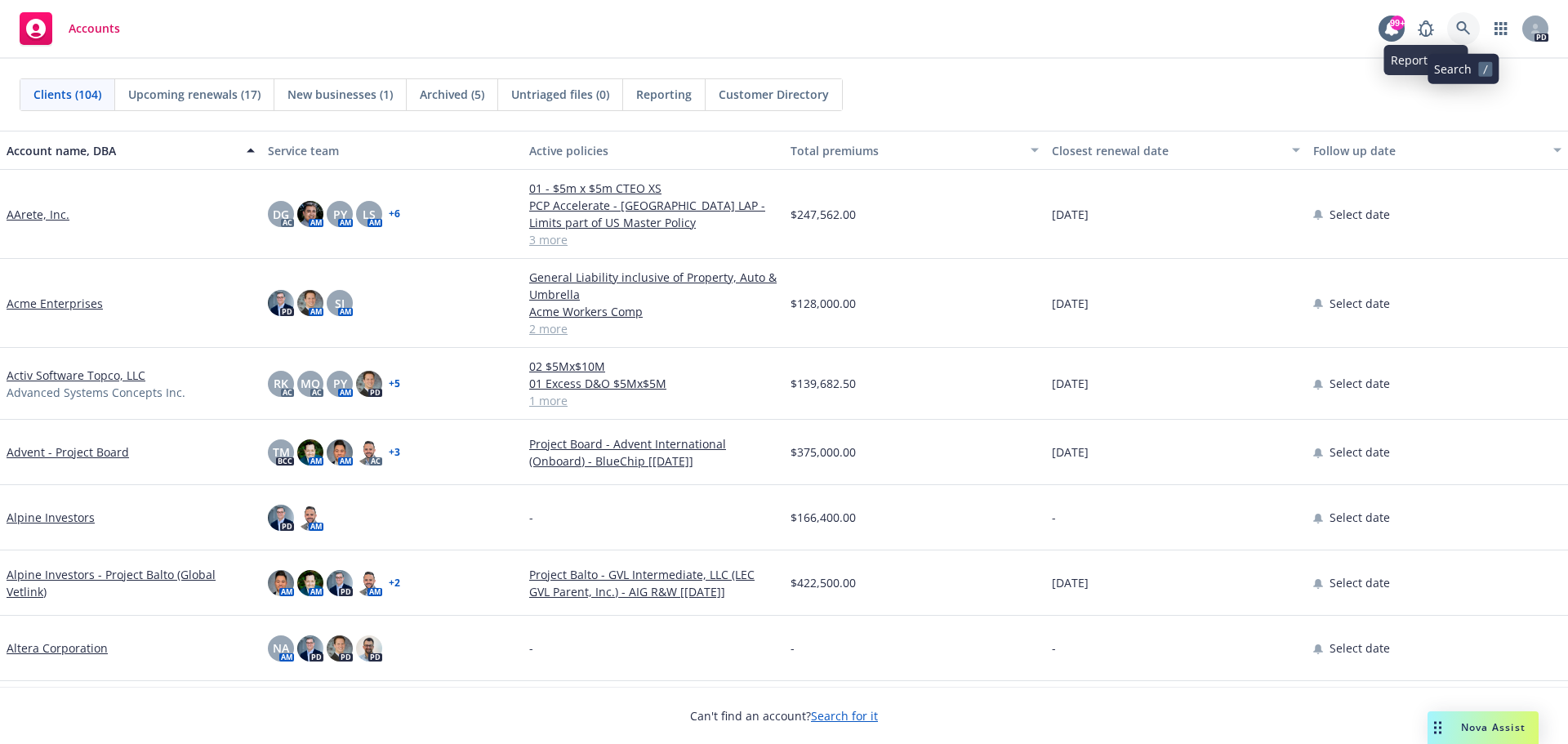
click at [1461, 29] on icon at bounding box center [1464, 28] width 15 height 15
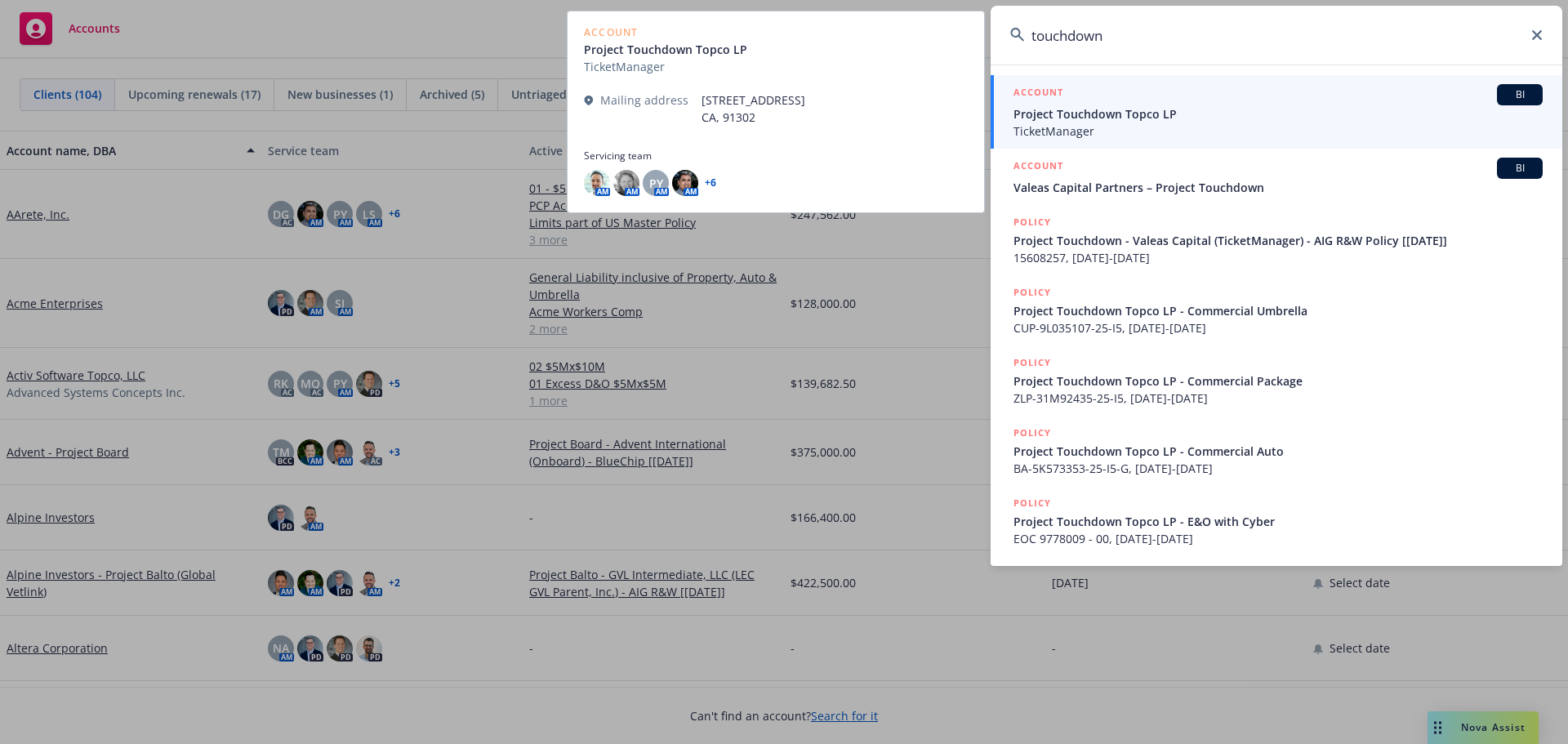
type input "touchdown"
click at [1132, 116] on span "Project Touchdown Topco LP" at bounding box center [1279, 113] width 529 height 17
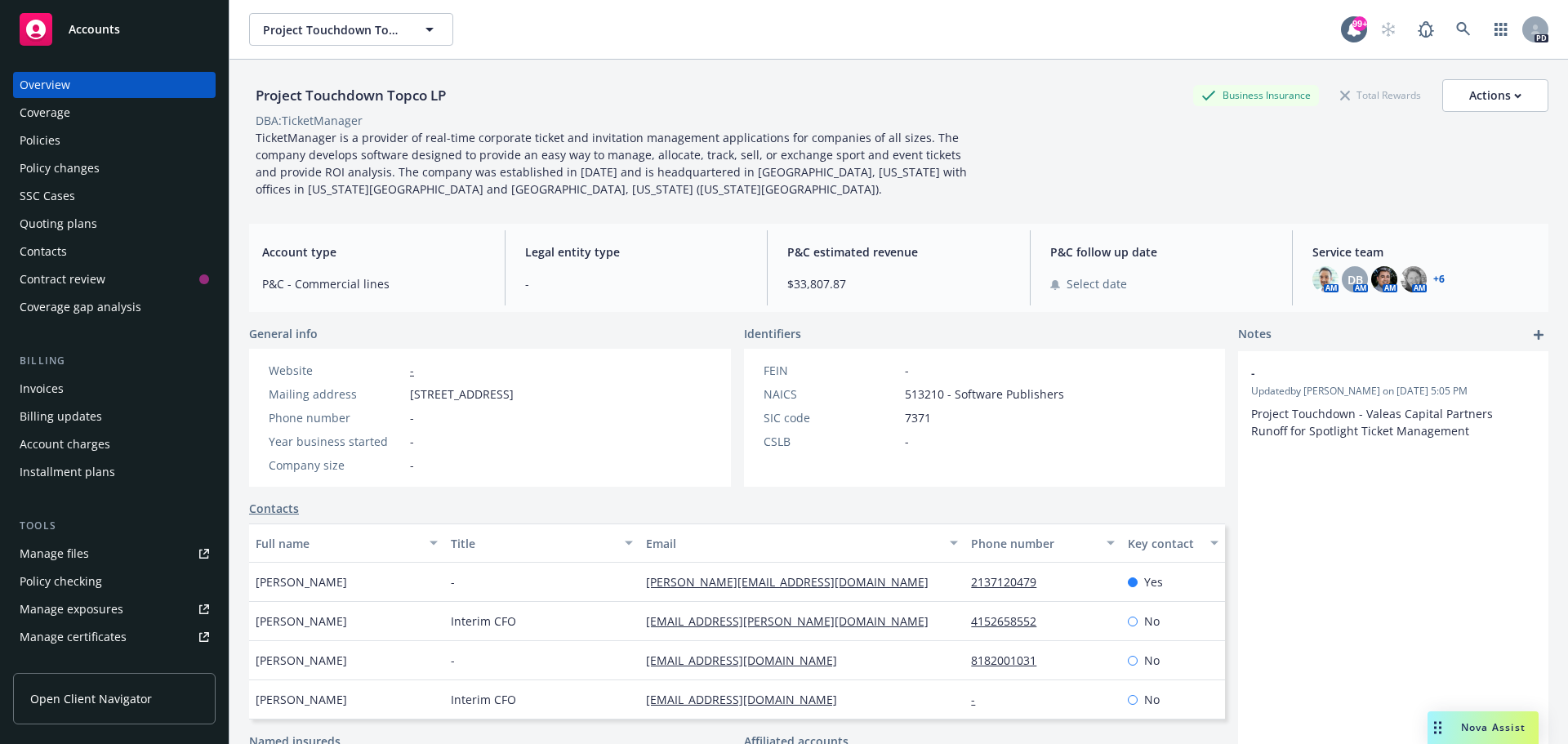
click at [34, 142] on div "Policies" at bounding box center [40, 140] width 41 height 26
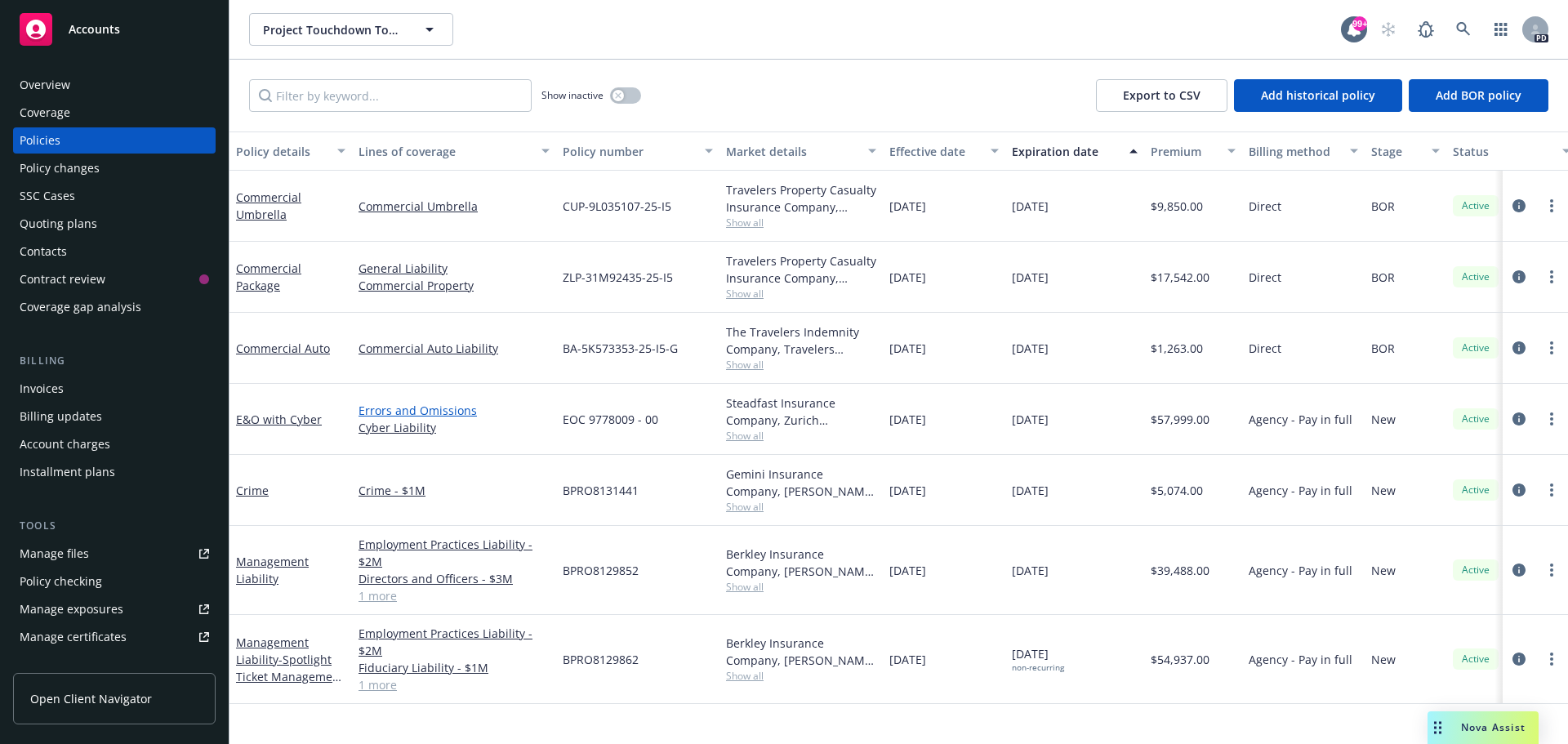
click at [407, 417] on link "Errors and Omissions" at bounding box center [454, 410] width 191 height 17
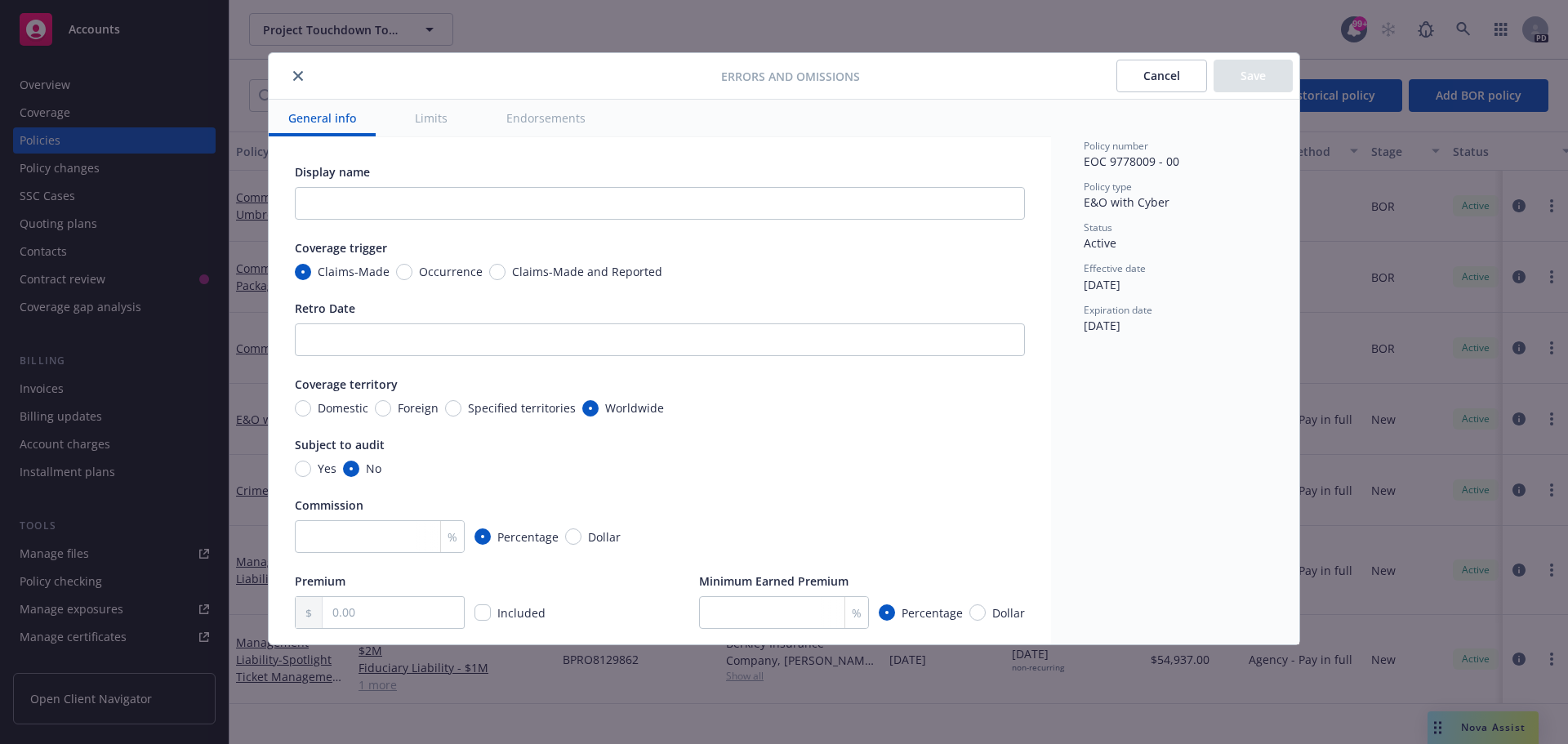
click at [296, 76] on icon "close" at bounding box center [298, 76] width 10 height 10
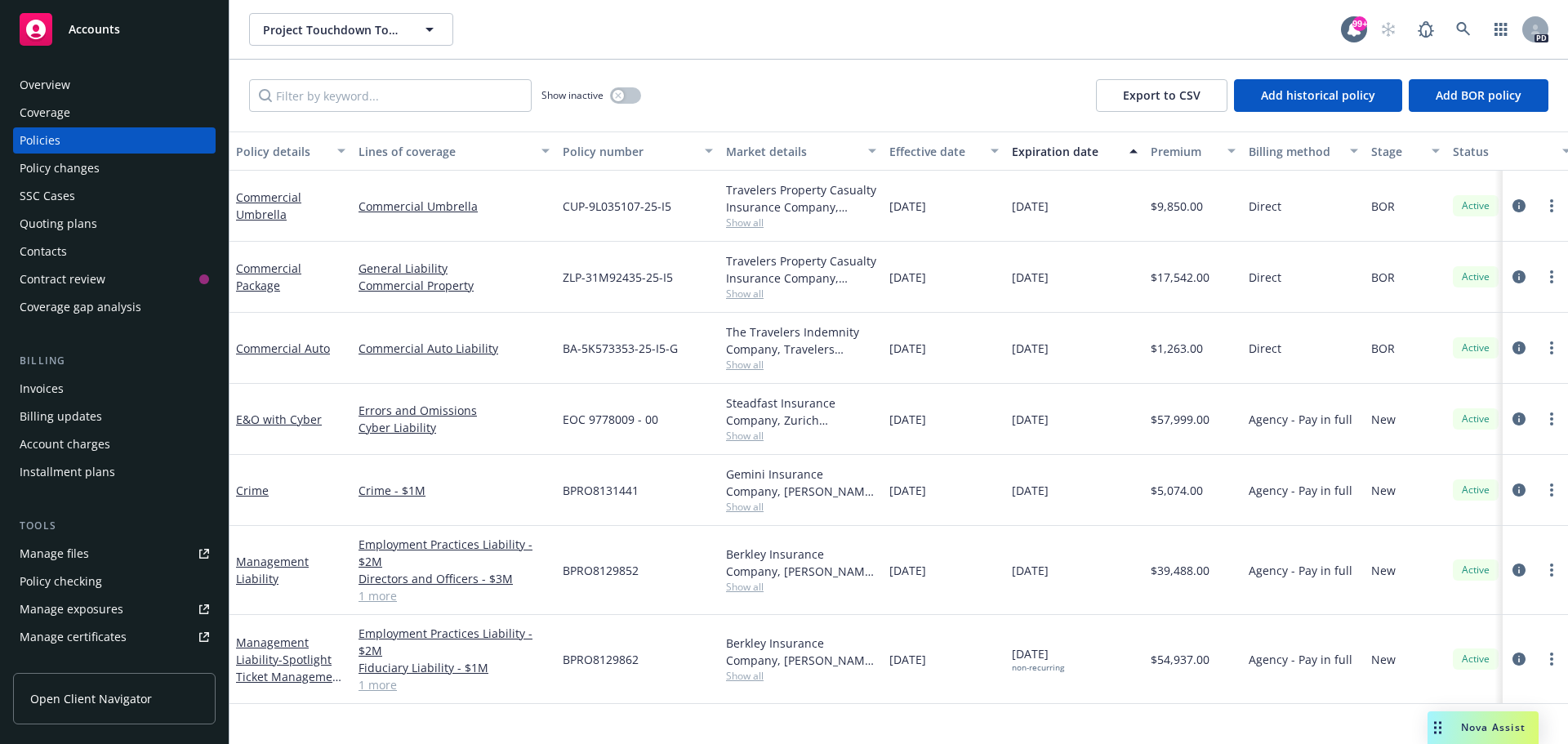
click at [272, 430] on div "E&O with Cyber" at bounding box center [290, 419] width 122 height 71
click at [299, 418] on link "E&O with Cyber" at bounding box center [278, 420] width 86 height 16
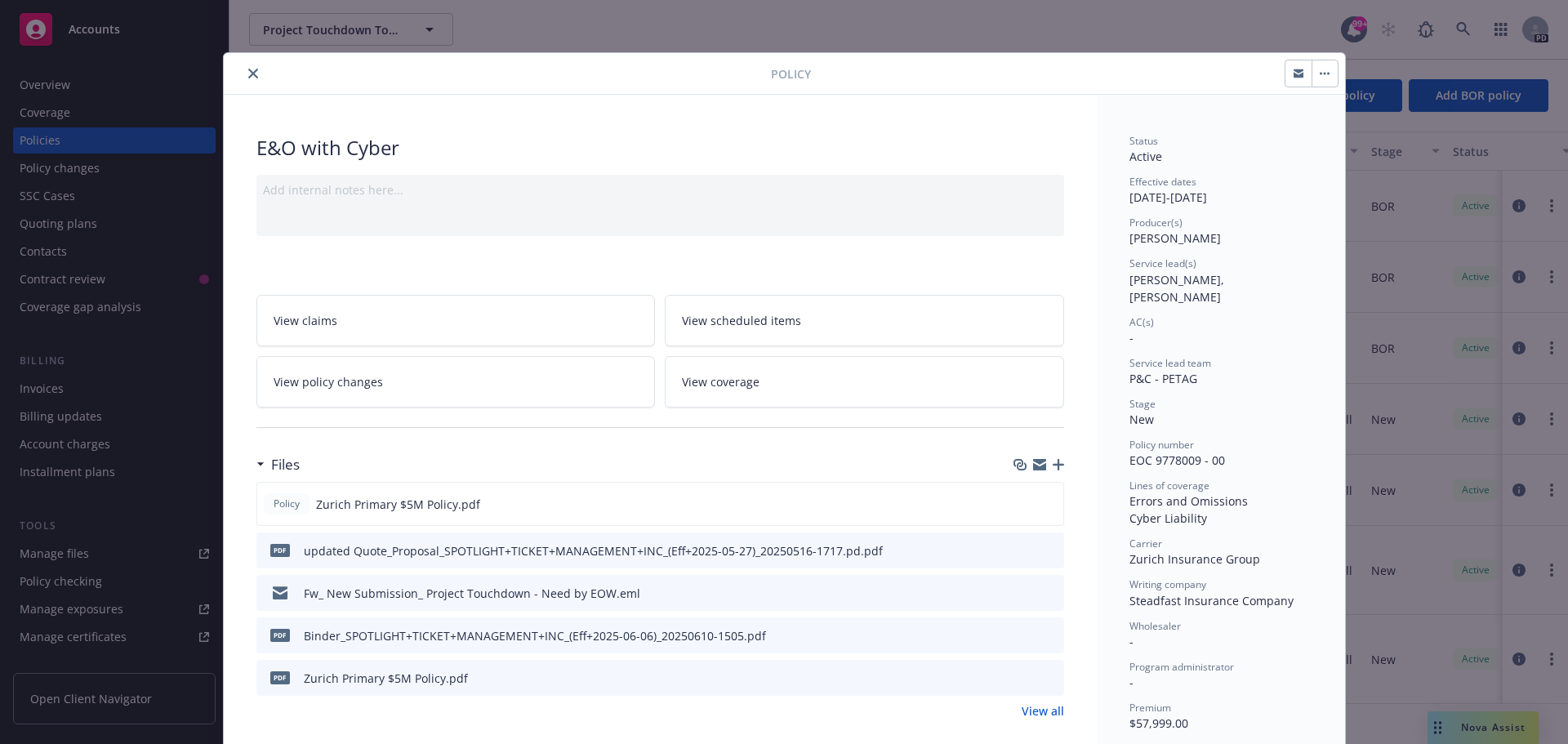
click at [249, 74] on icon "close" at bounding box center [254, 74] width 10 height 10
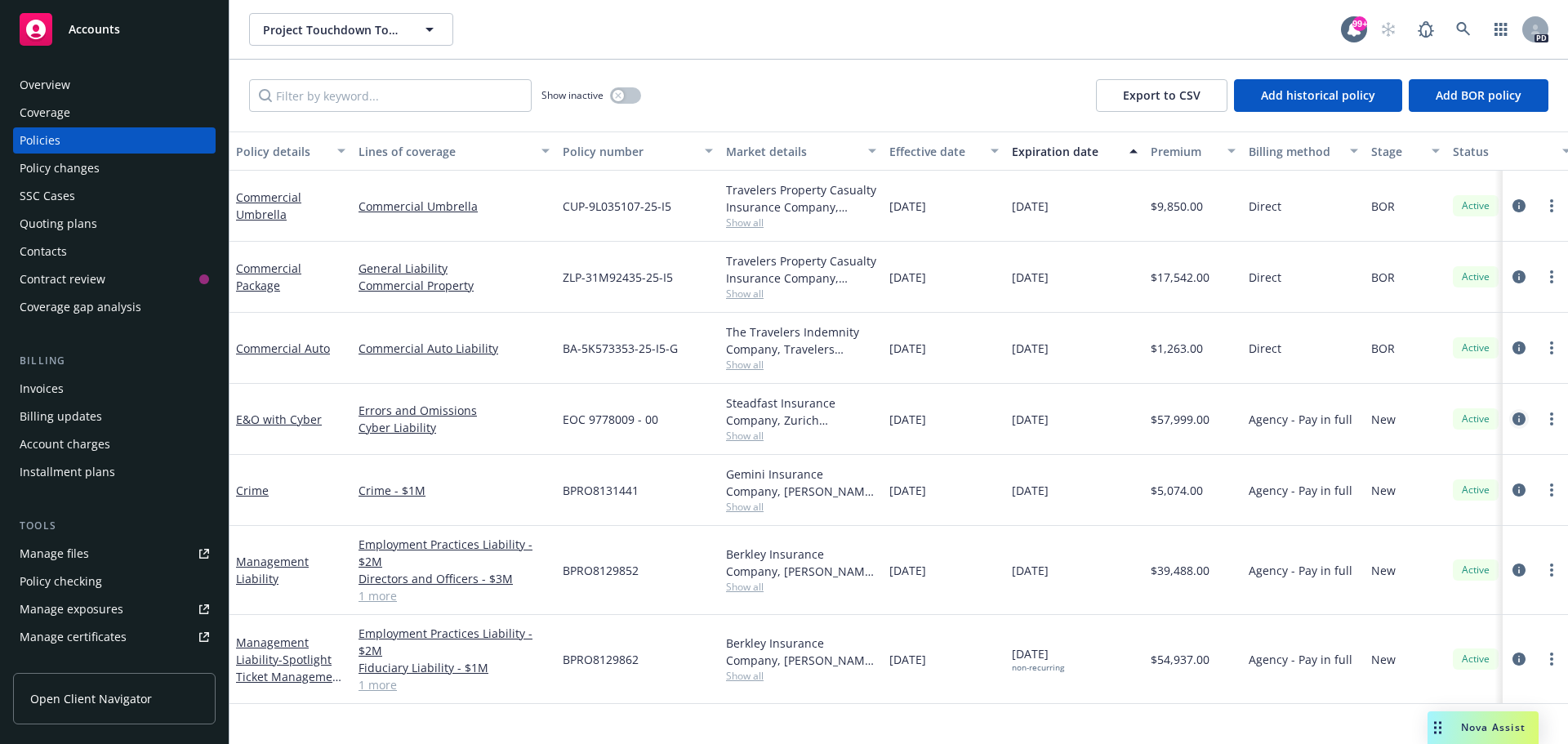
click at [1518, 417] on icon "circleInformation" at bounding box center [1518, 419] width 13 height 13
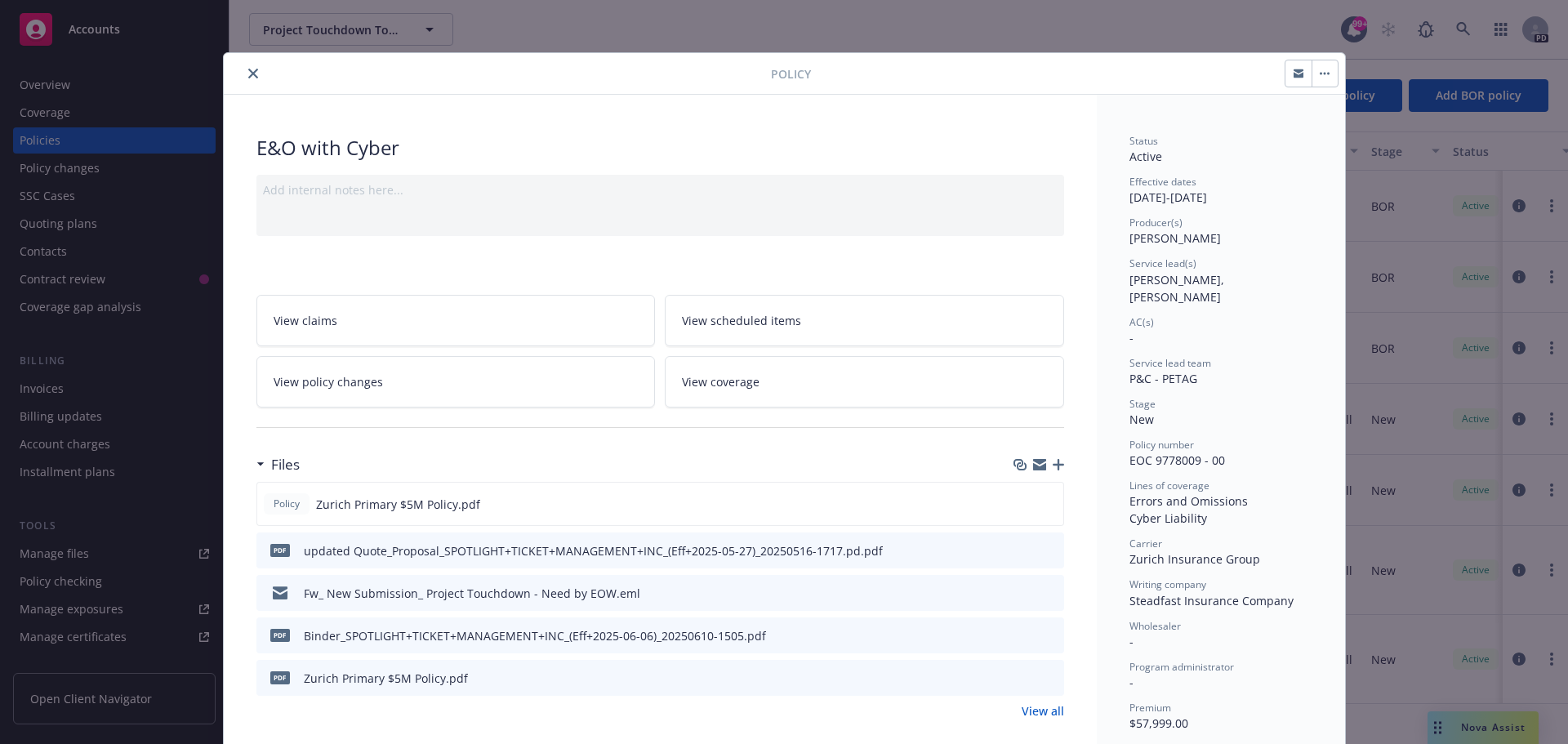
scroll to position [49, 0]
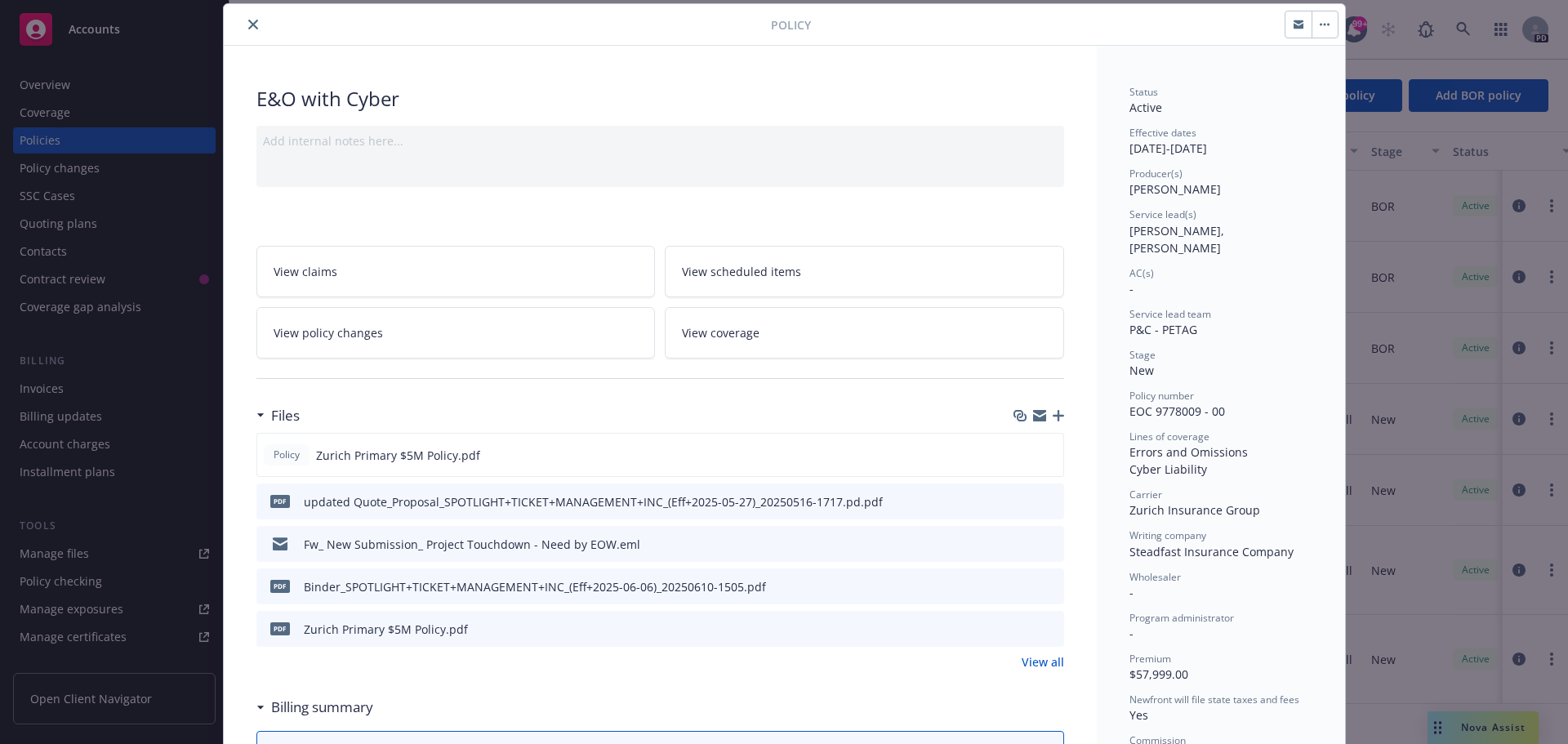
click at [1504, 286] on div "Policy E&O with Cyber Add internal notes here... View claims View scheduled ite…" at bounding box center [784, 372] width 1568 height 744
click at [252, 22] on button "close" at bounding box center [254, 25] width 20 height 20
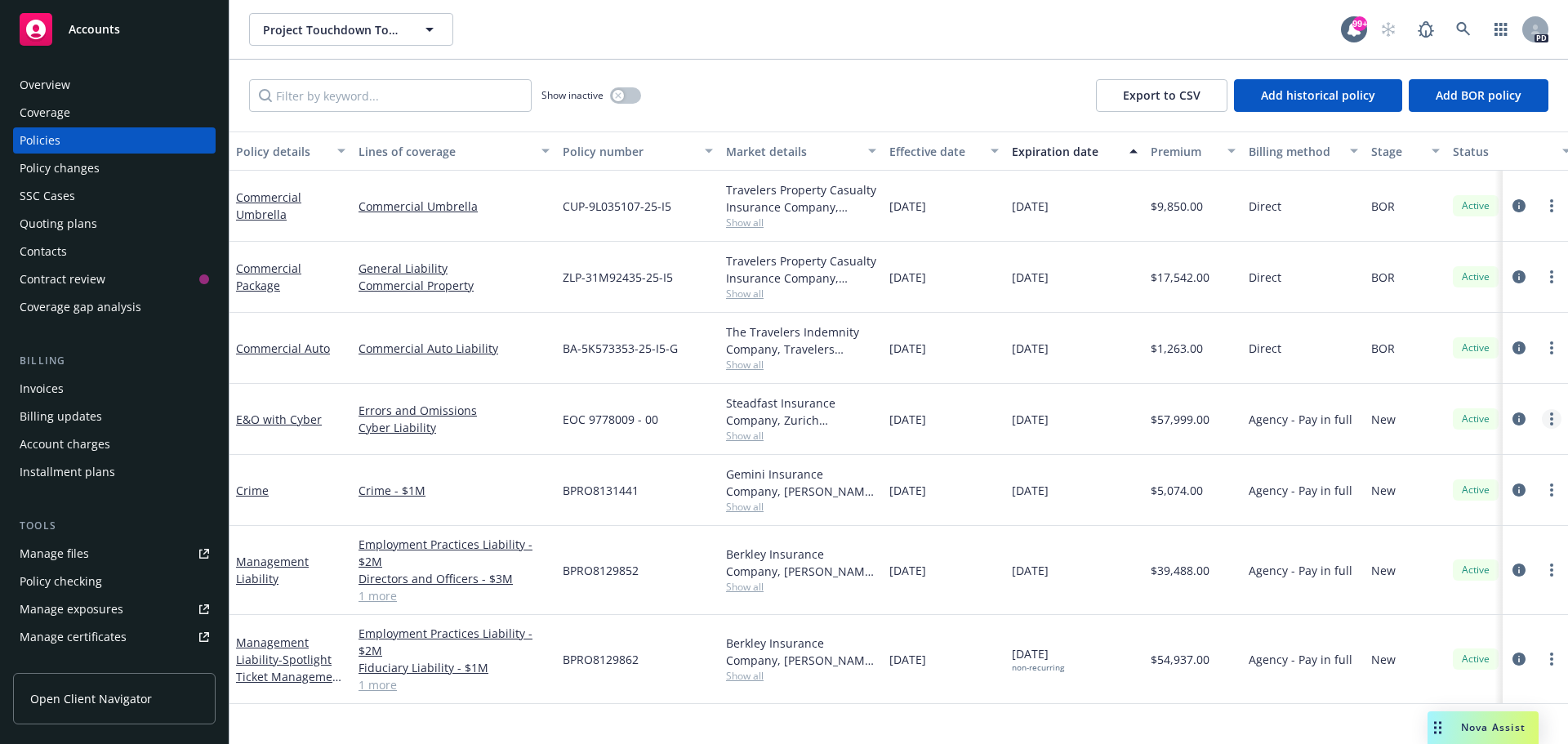
click at [1551, 422] on icon "more" at bounding box center [1551, 419] width 3 height 13
click at [408, 416] on link "Errors and Omissions" at bounding box center [454, 410] width 191 height 17
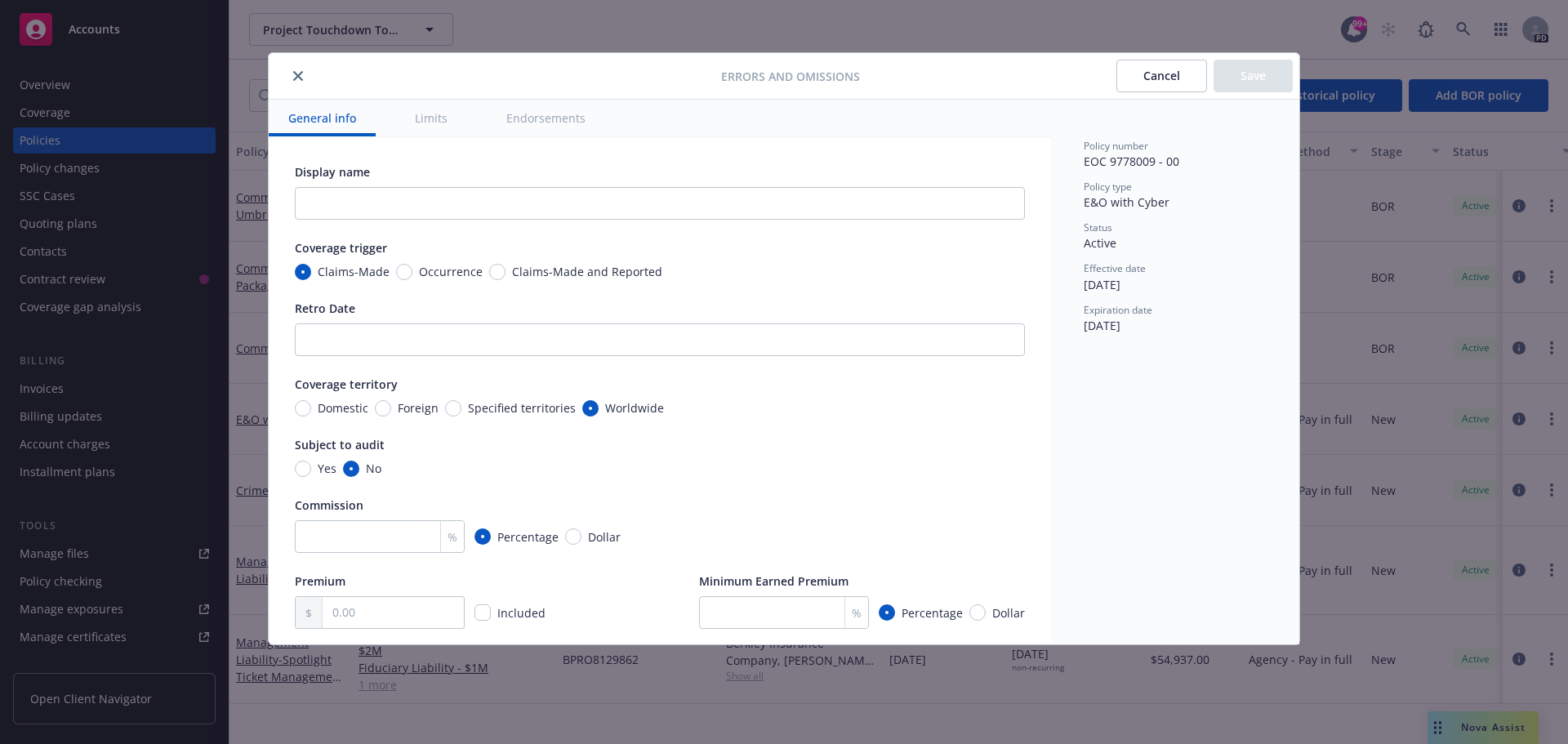
click at [440, 117] on button "Limits" at bounding box center [432, 117] width 72 height 37
click at [436, 117] on button "Limits" at bounding box center [432, 117] width 72 height 37
click at [561, 112] on button "Endorsements" at bounding box center [546, 117] width 118 height 37
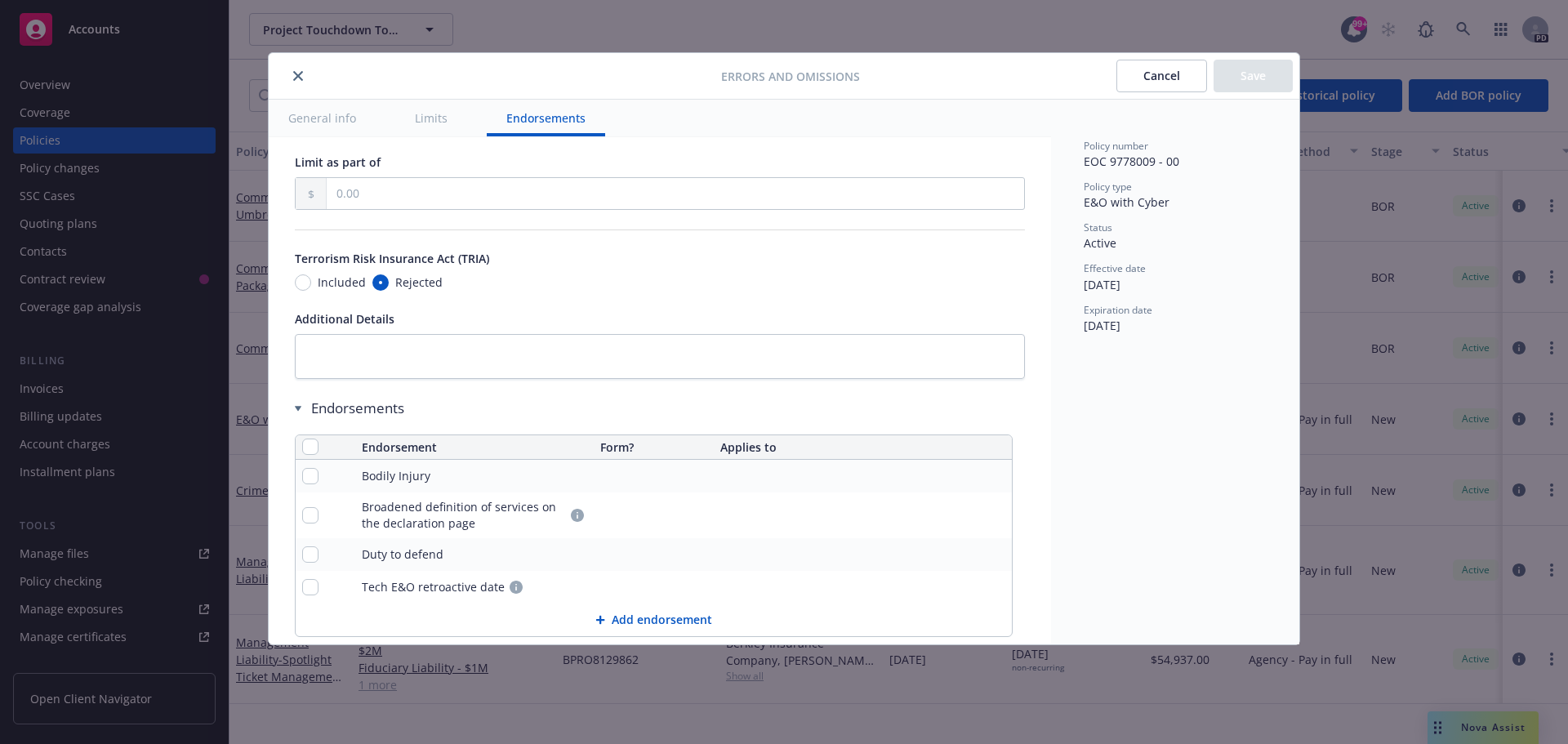
scroll to position [1037, 0]
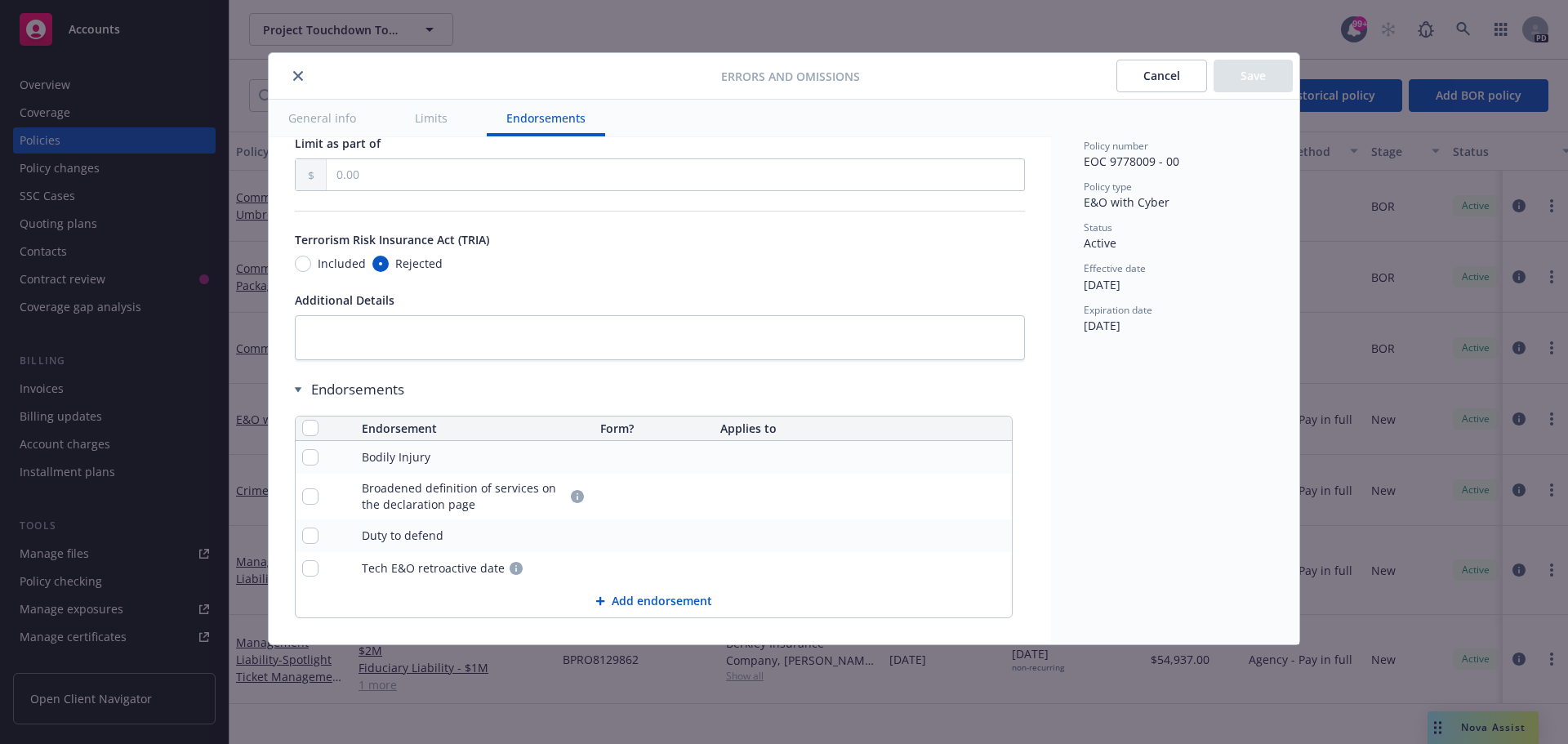
click at [439, 121] on button "Limits" at bounding box center [432, 117] width 72 height 37
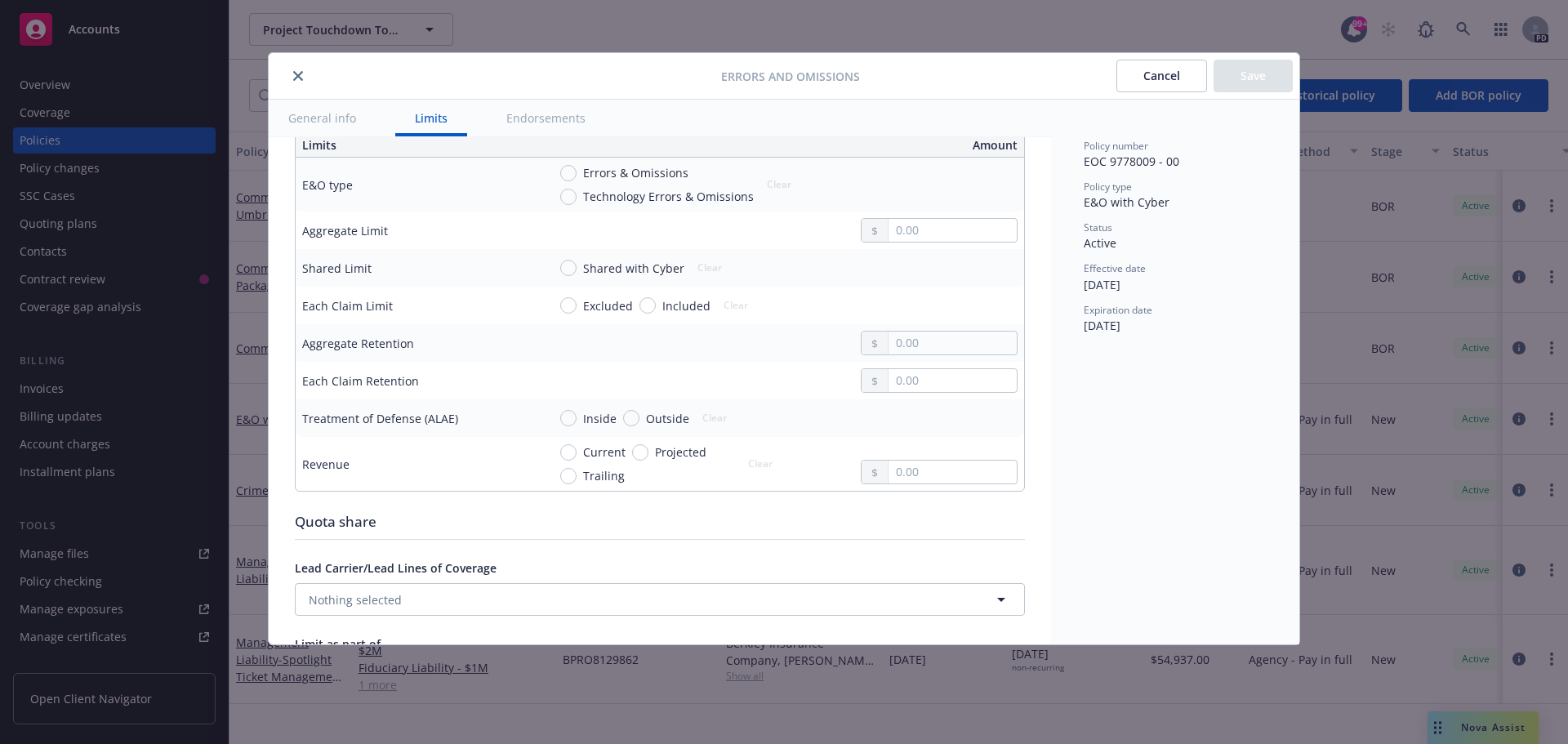
scroll to position [532, 0]
click at [342, 116] on button "General info" at bounding box center [322, 117] width 107 height 37
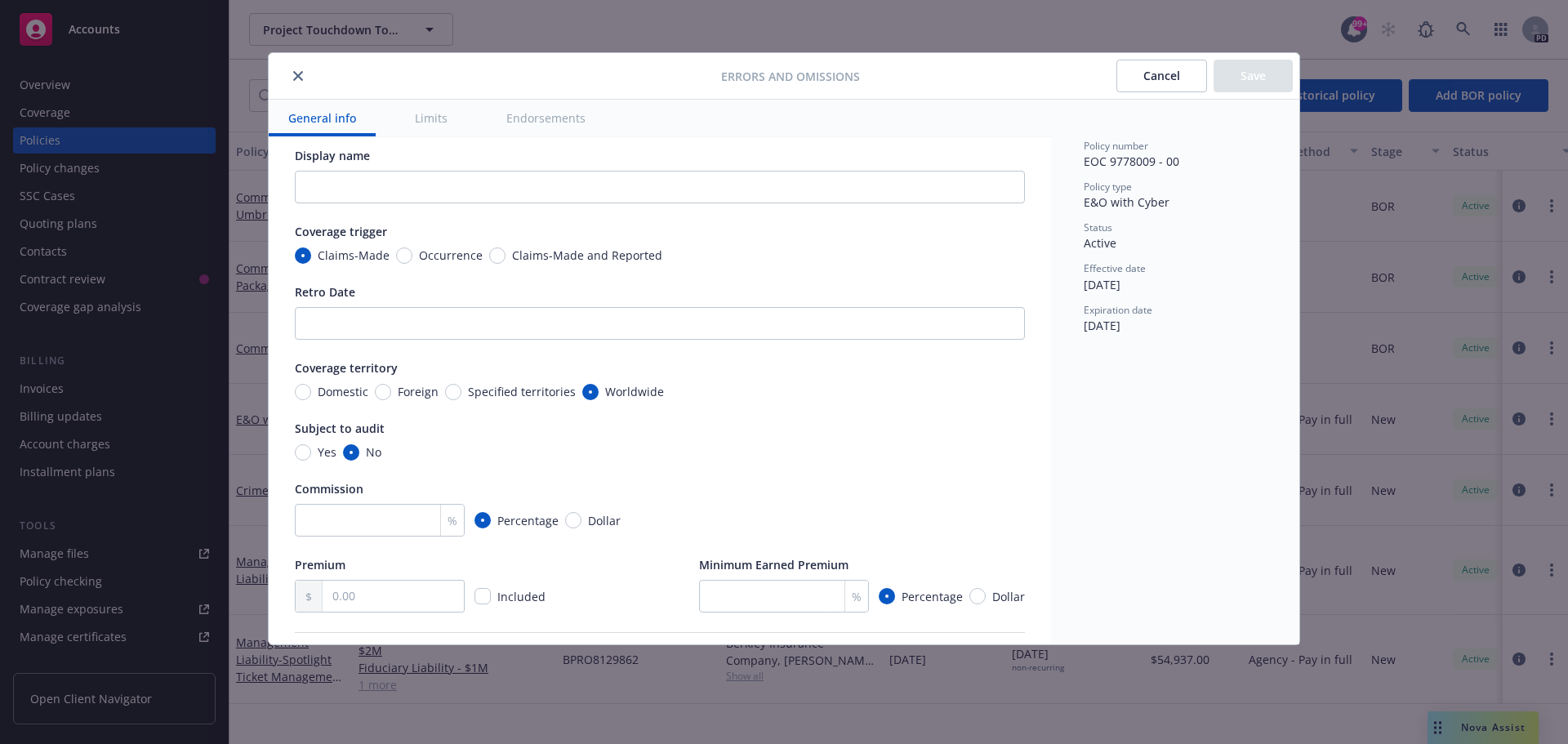
scroll to position [11, 0]
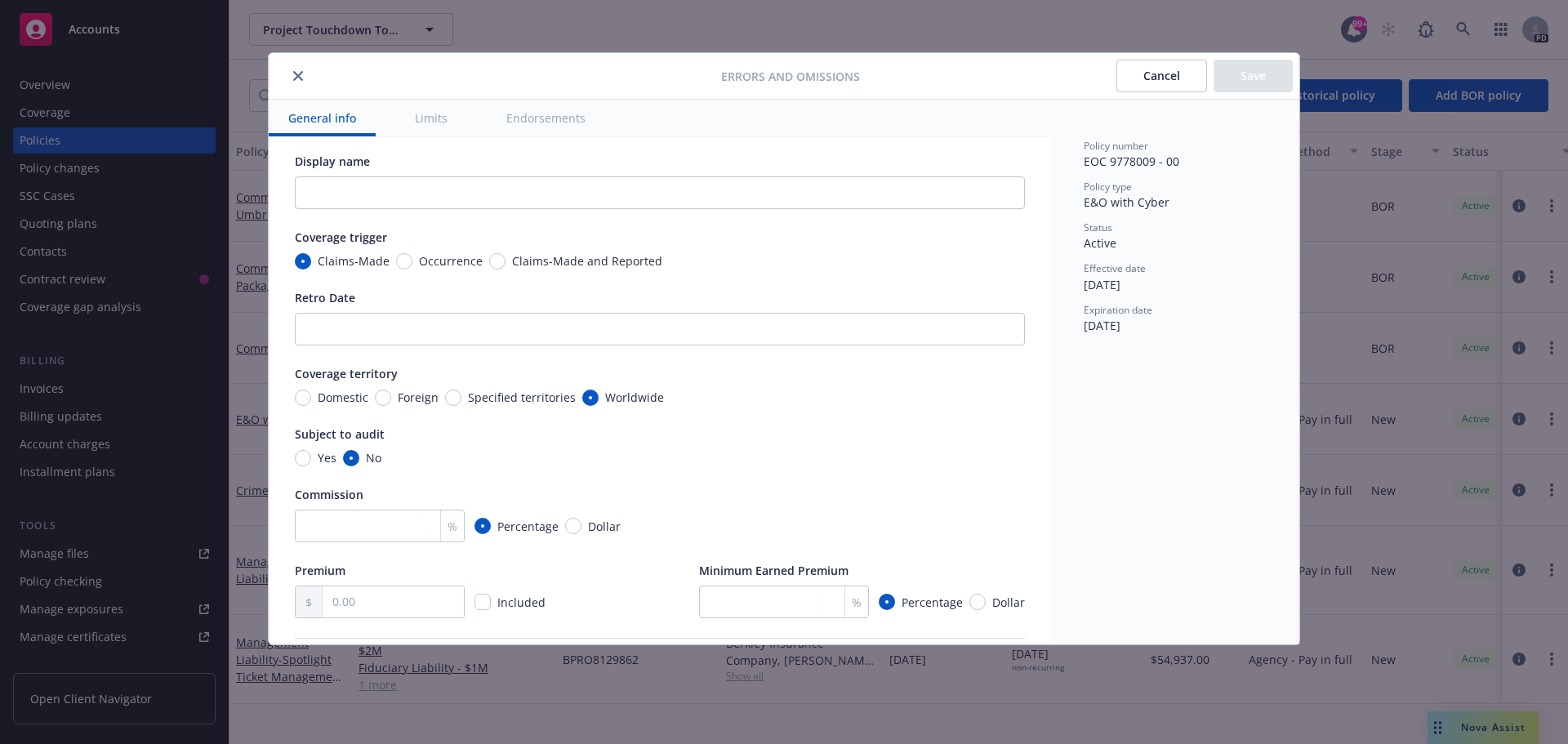
click at [295, 78] on icon "close" at bounding box center [298, 76] width 10 height 10
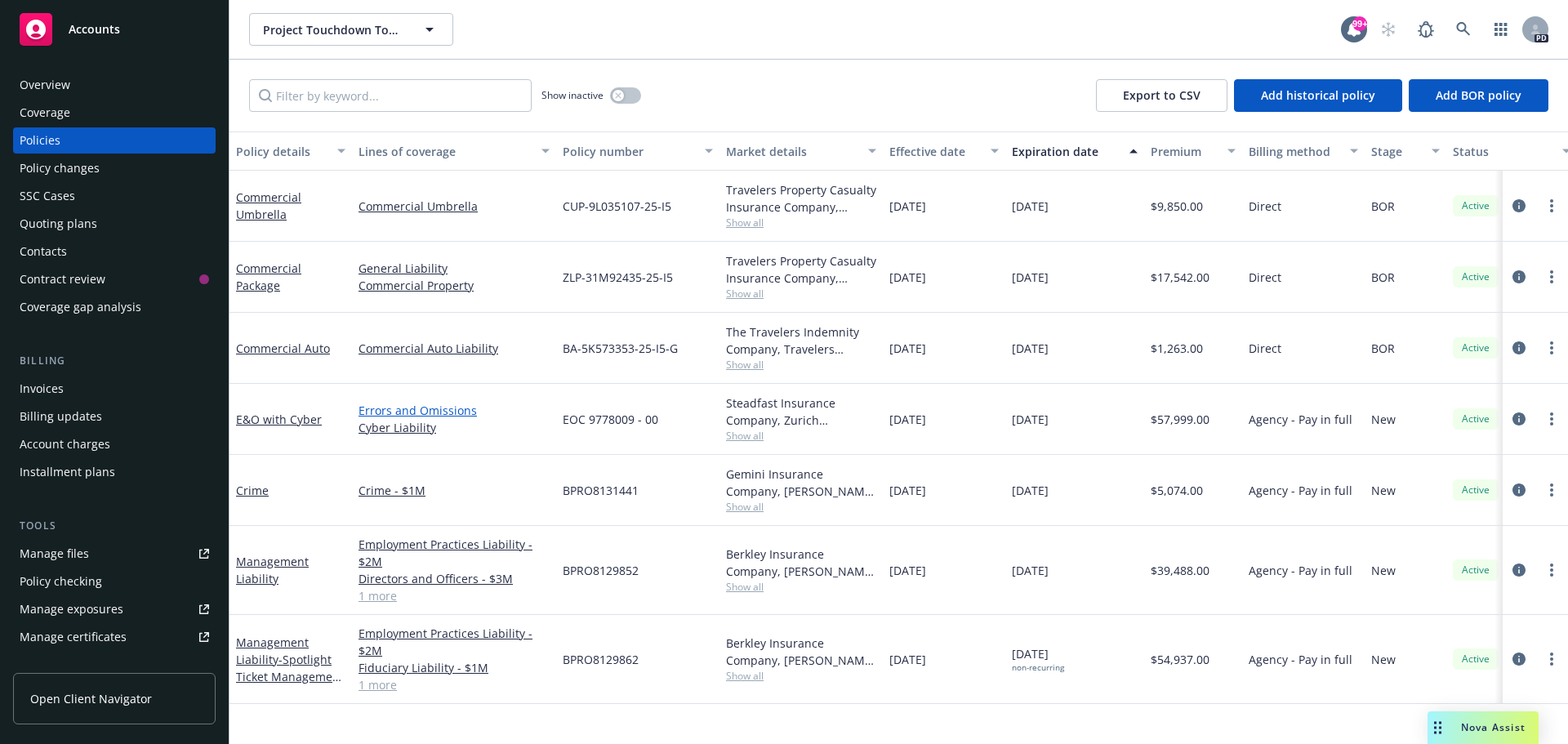
click at [396, 419] on link "Errors and Omissions" at bounding box center [454, 410] width 191 height 17
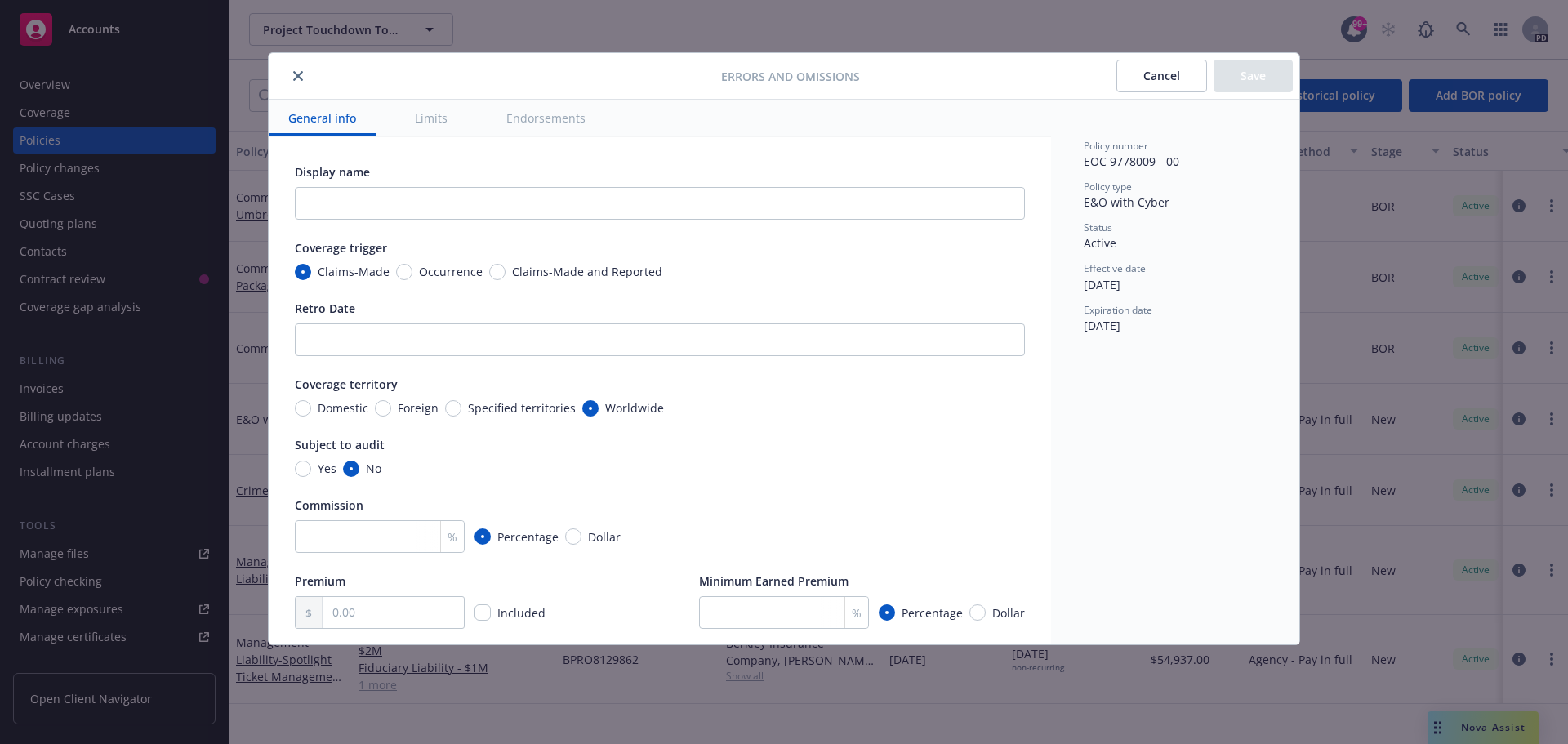
click at [295, 80] on icon "close" at bounding box center [298, 76] width 10 height 10
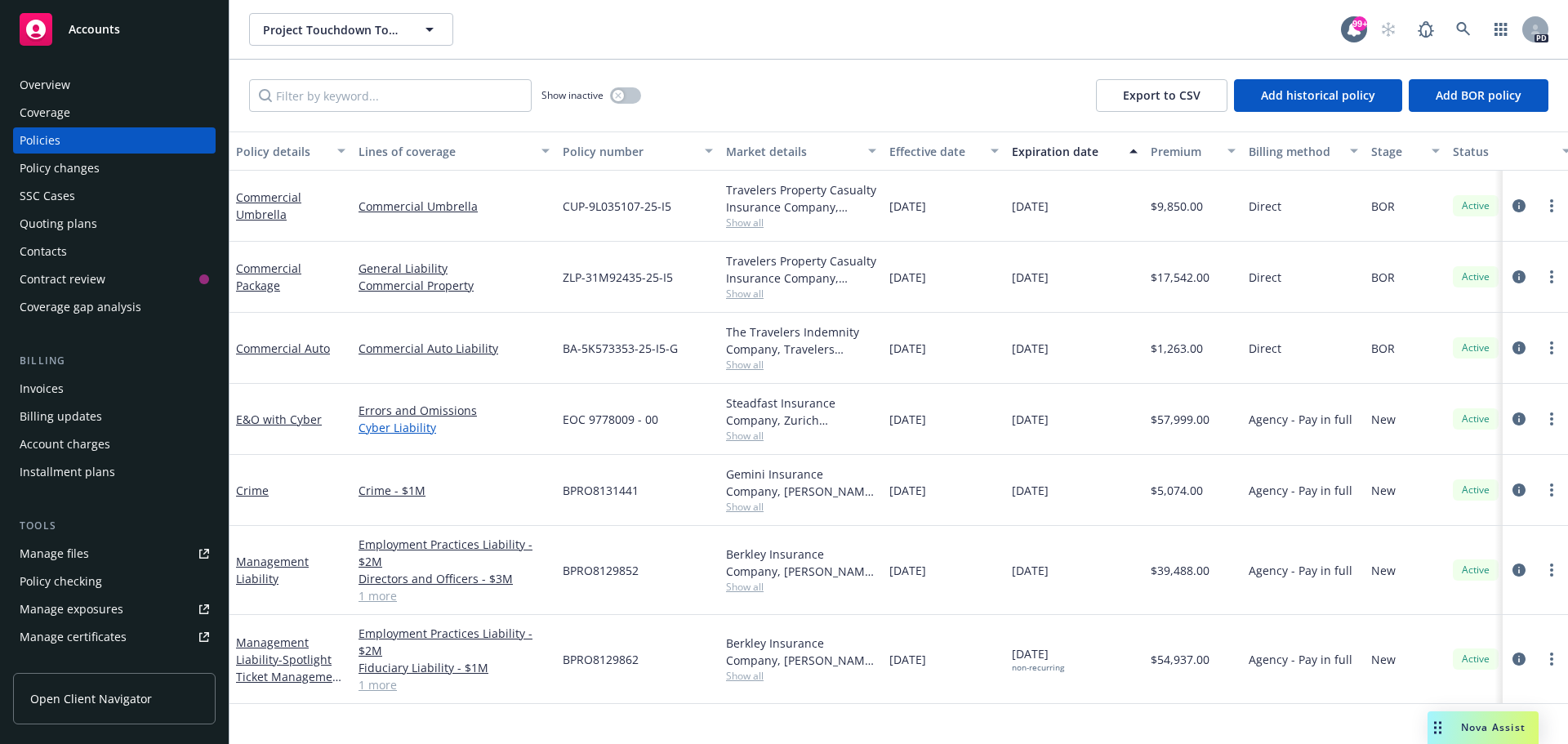
click at [405, 419] on link "Cyber Liability" at bounding box center [454, 427] width 191 height 17
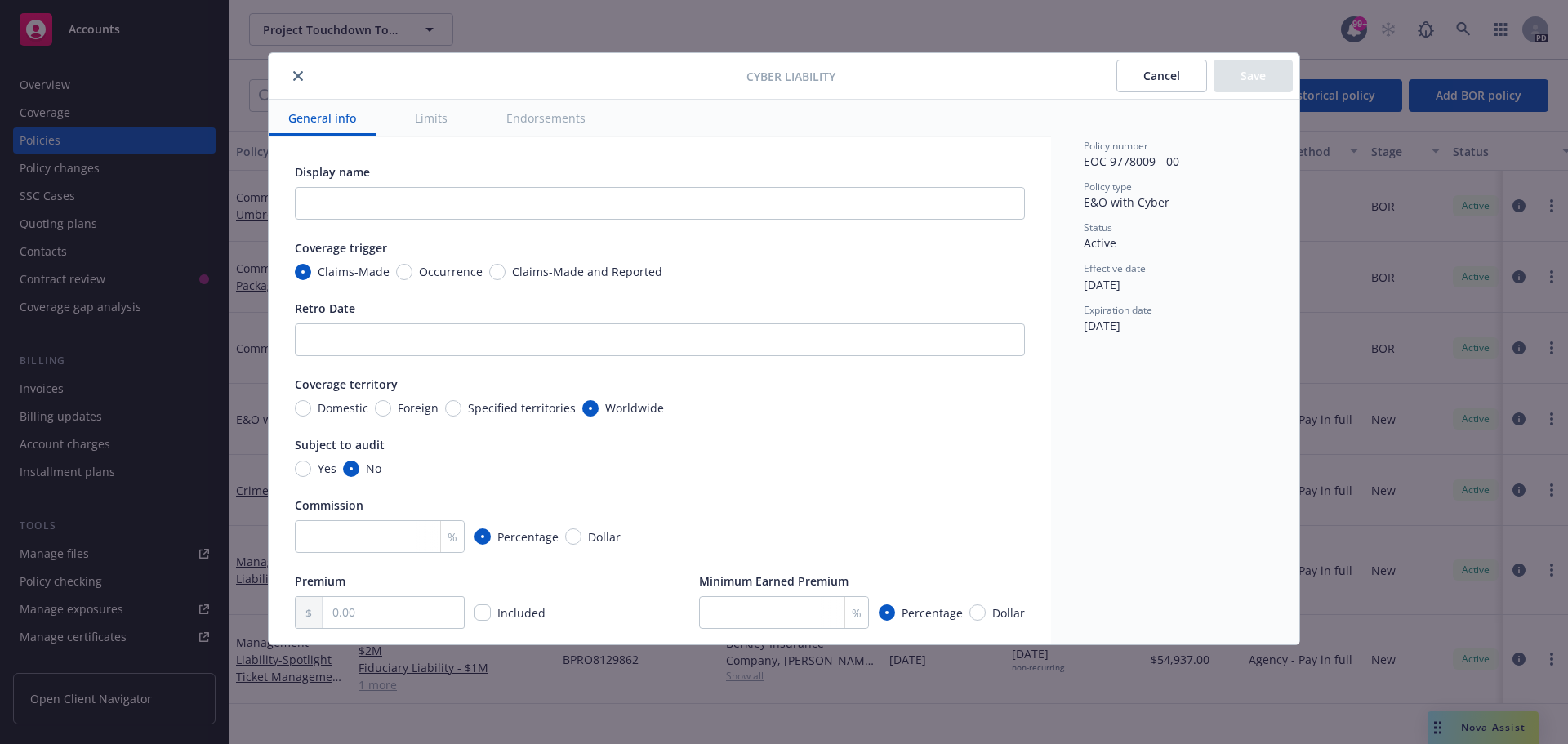
click at [435, 110] on button "Limits" at bounding box center [432, 117] width 72 height 37
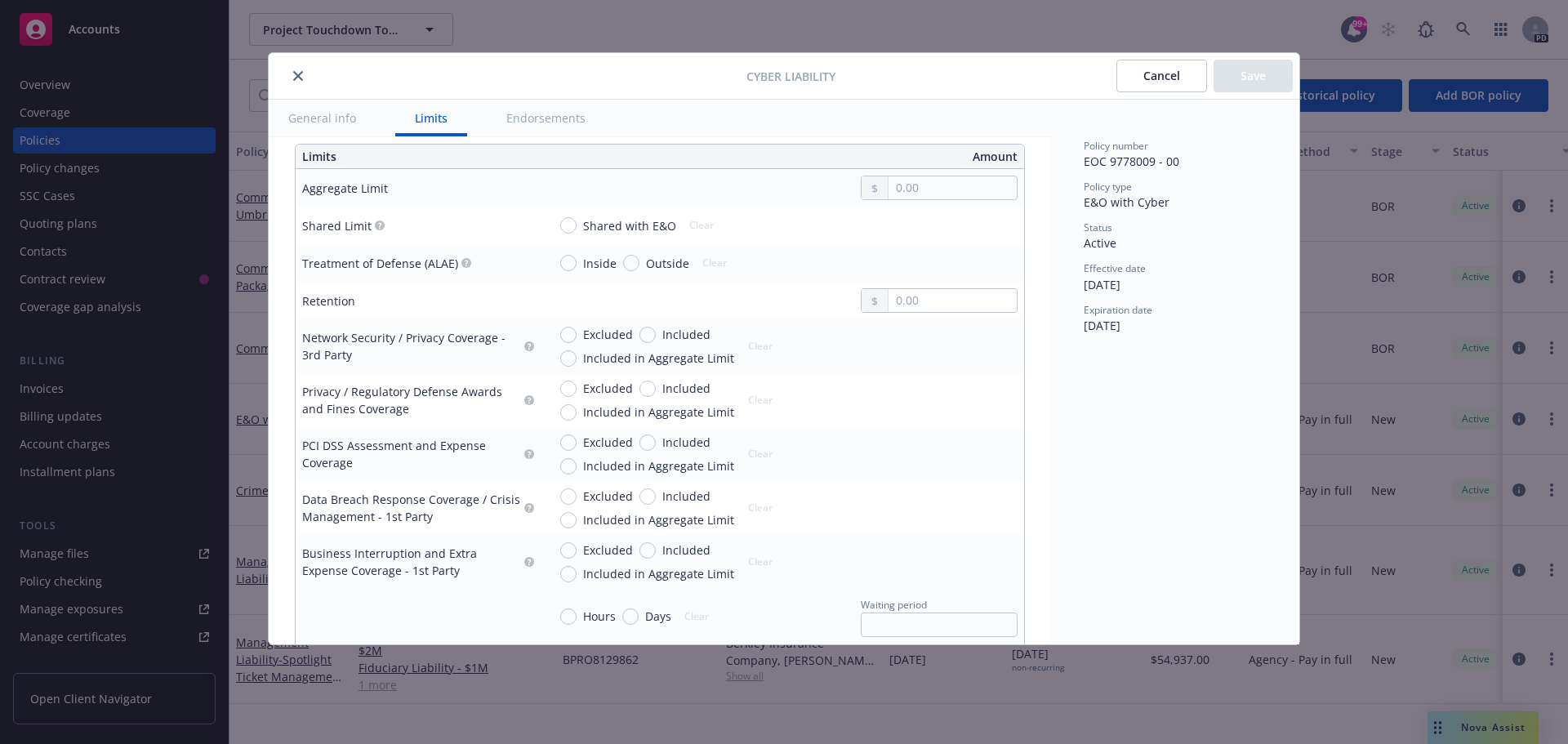
scroll to position [532, 0]
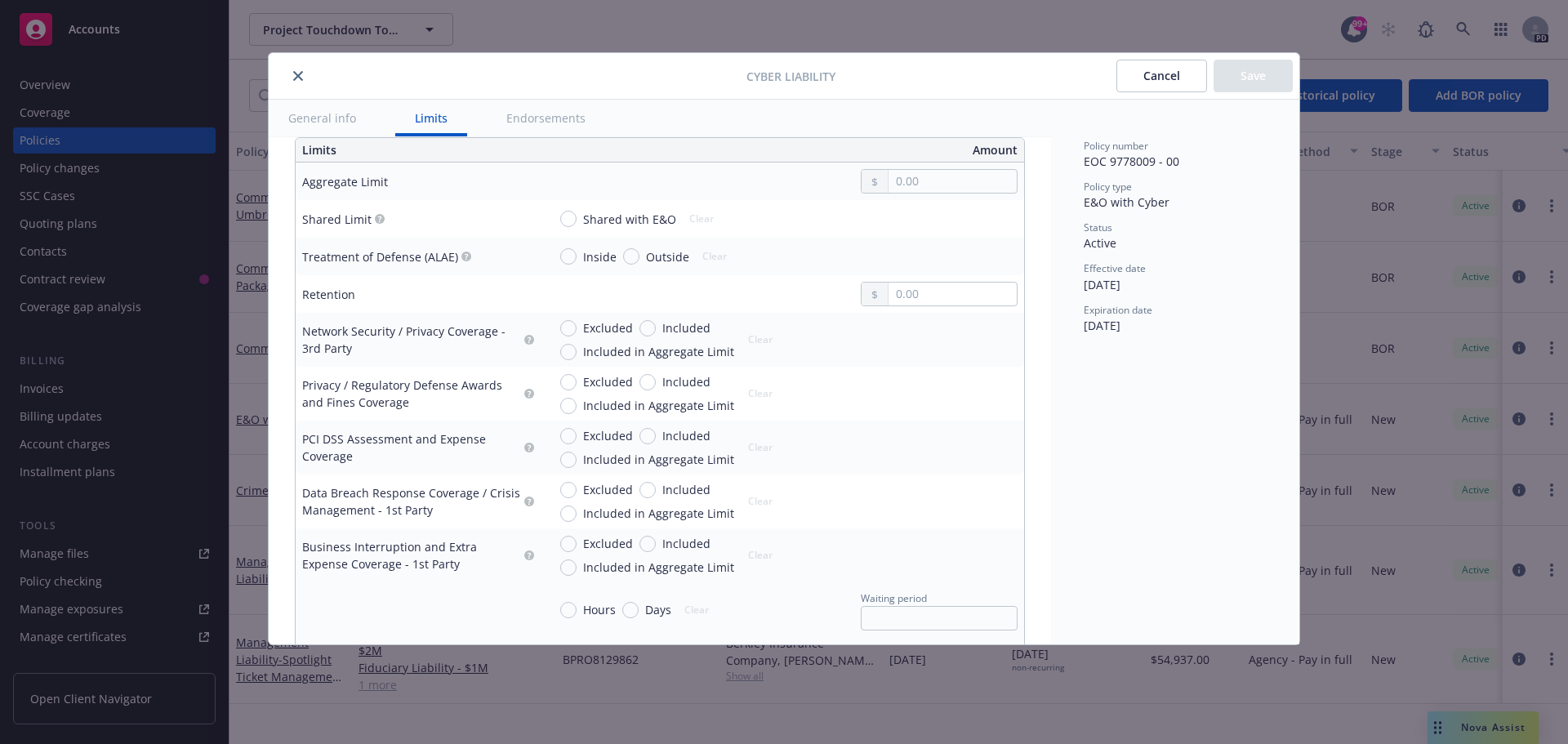
click at [301, 77] on icon "close" at bounding box center [298, 76] width 10 height 10
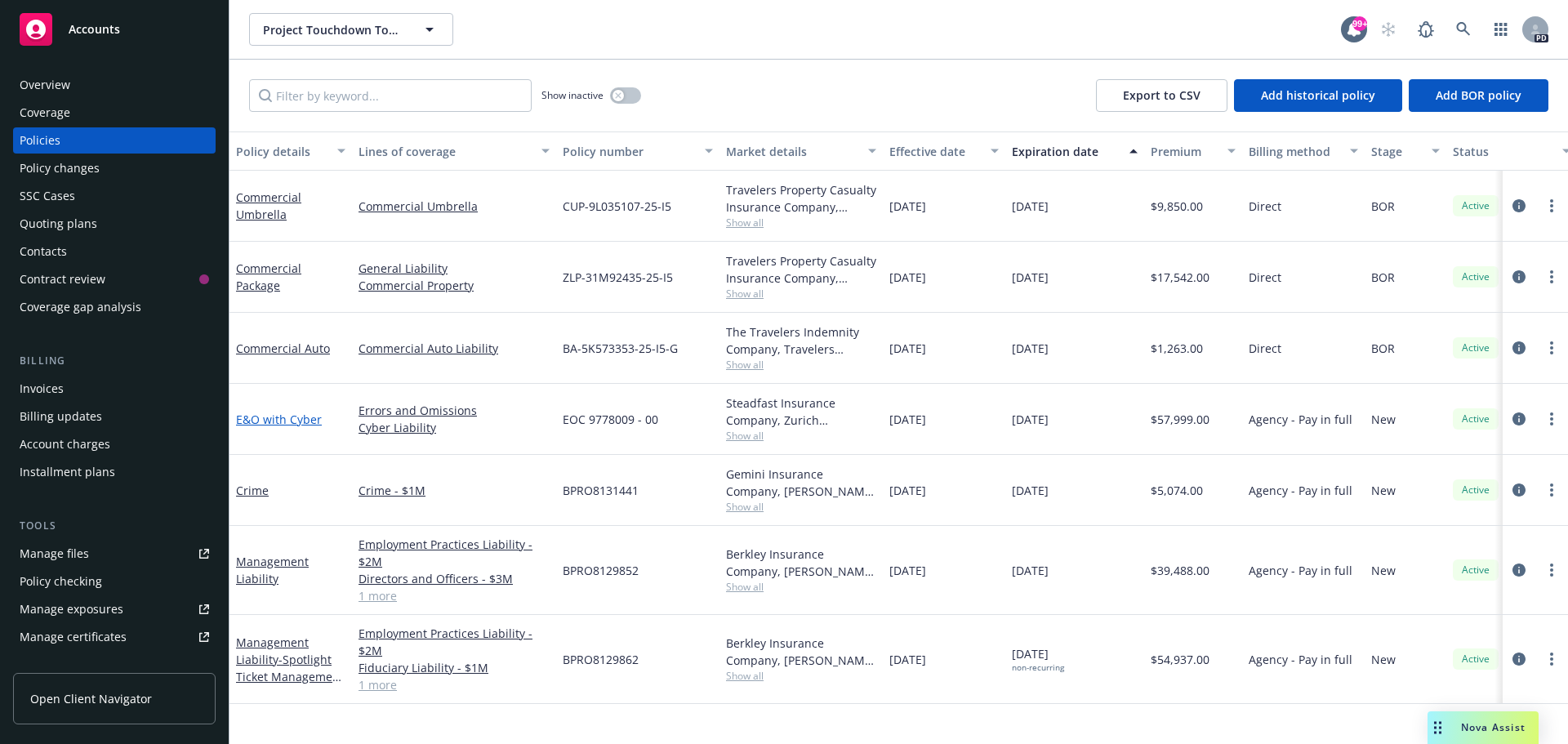
click at [263, 419] on link "E&O with Cyber" at bounding box center [278, 420] width 86 height 16
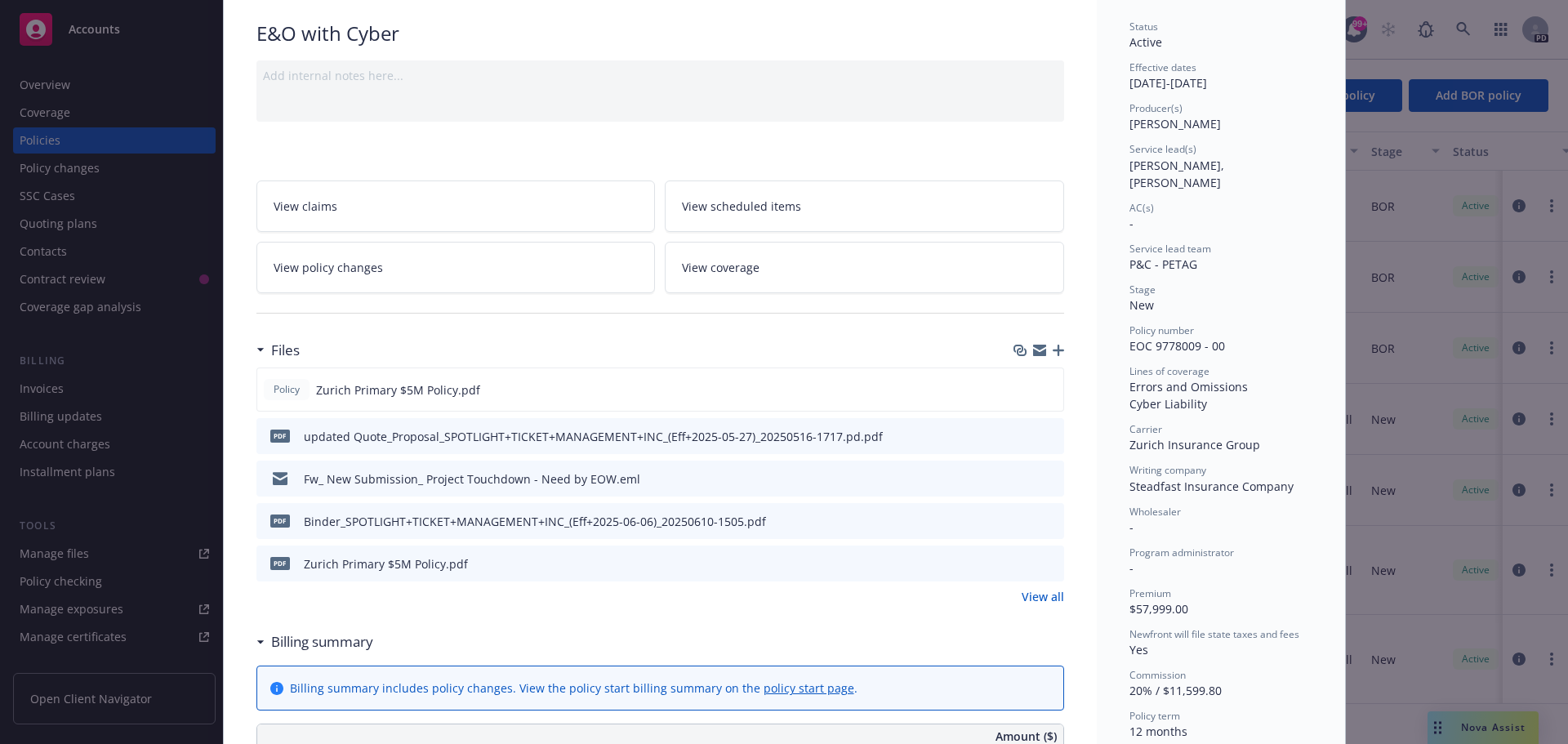
scroll to position [213, 0]
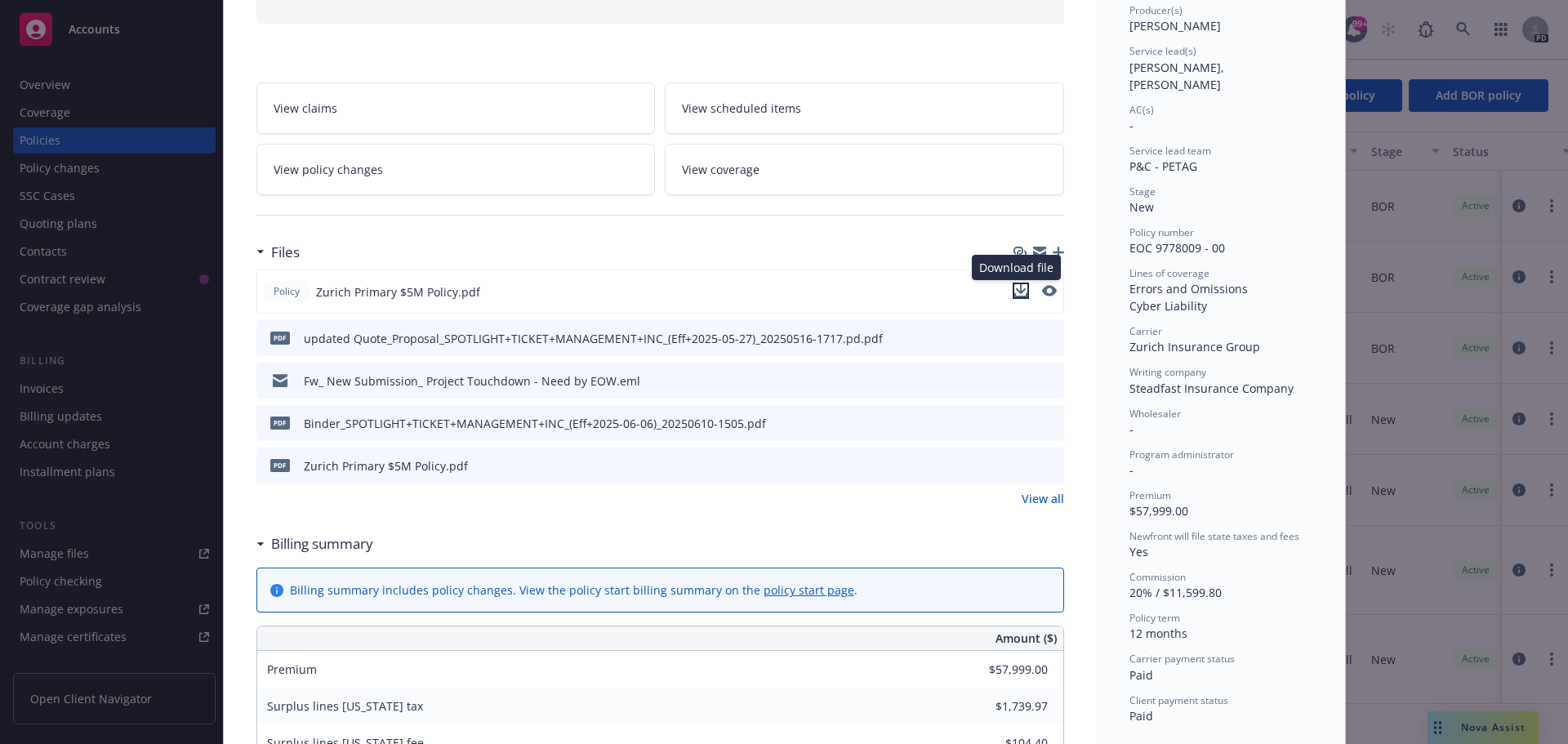
click at [1015, 290] on icon "download file" at bounding box center [1020, 289] width 11 height 10
click at [1041, 338] on icon "preview file" at bounding box center [1048, 338] width 15 height 12
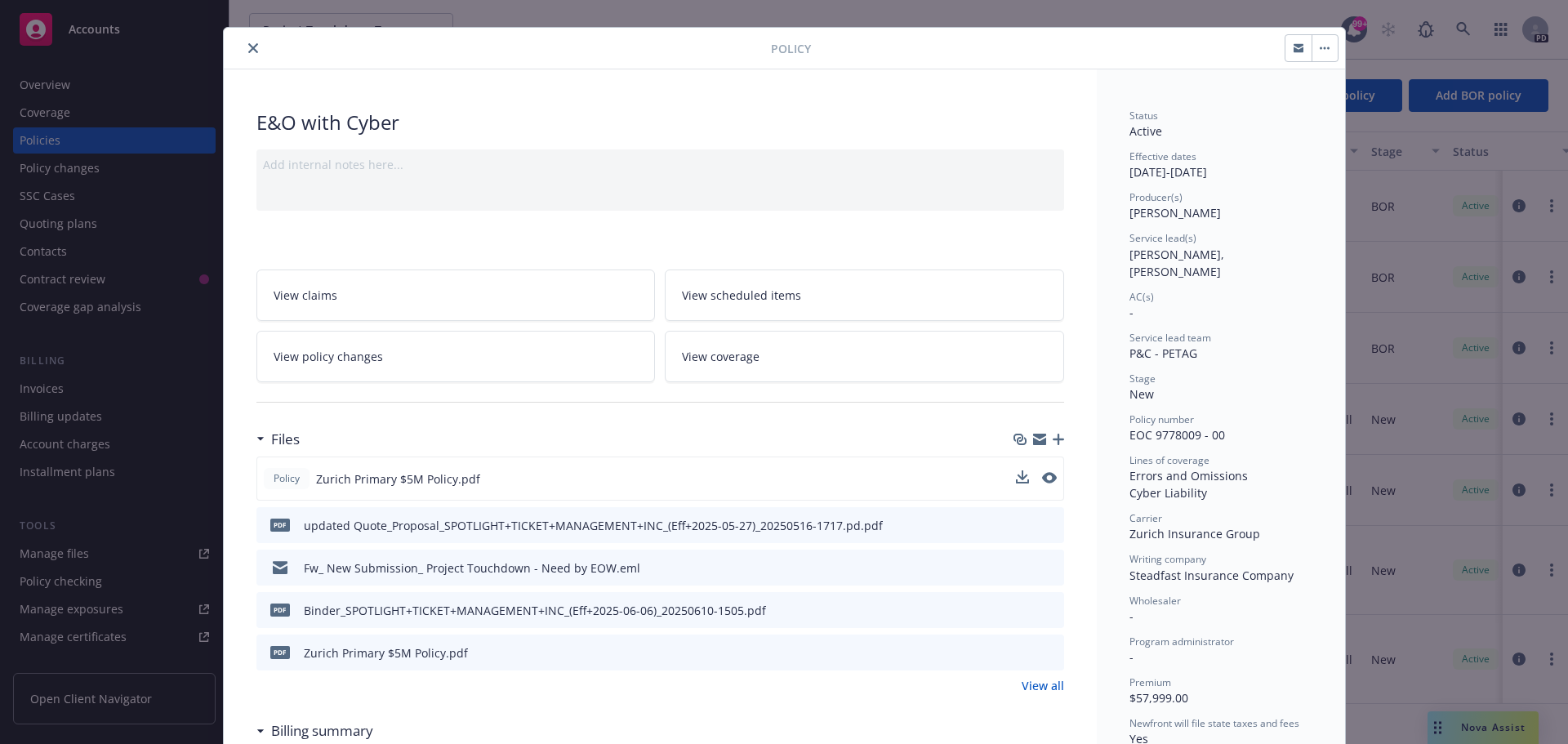
scroll to position [0, 0]
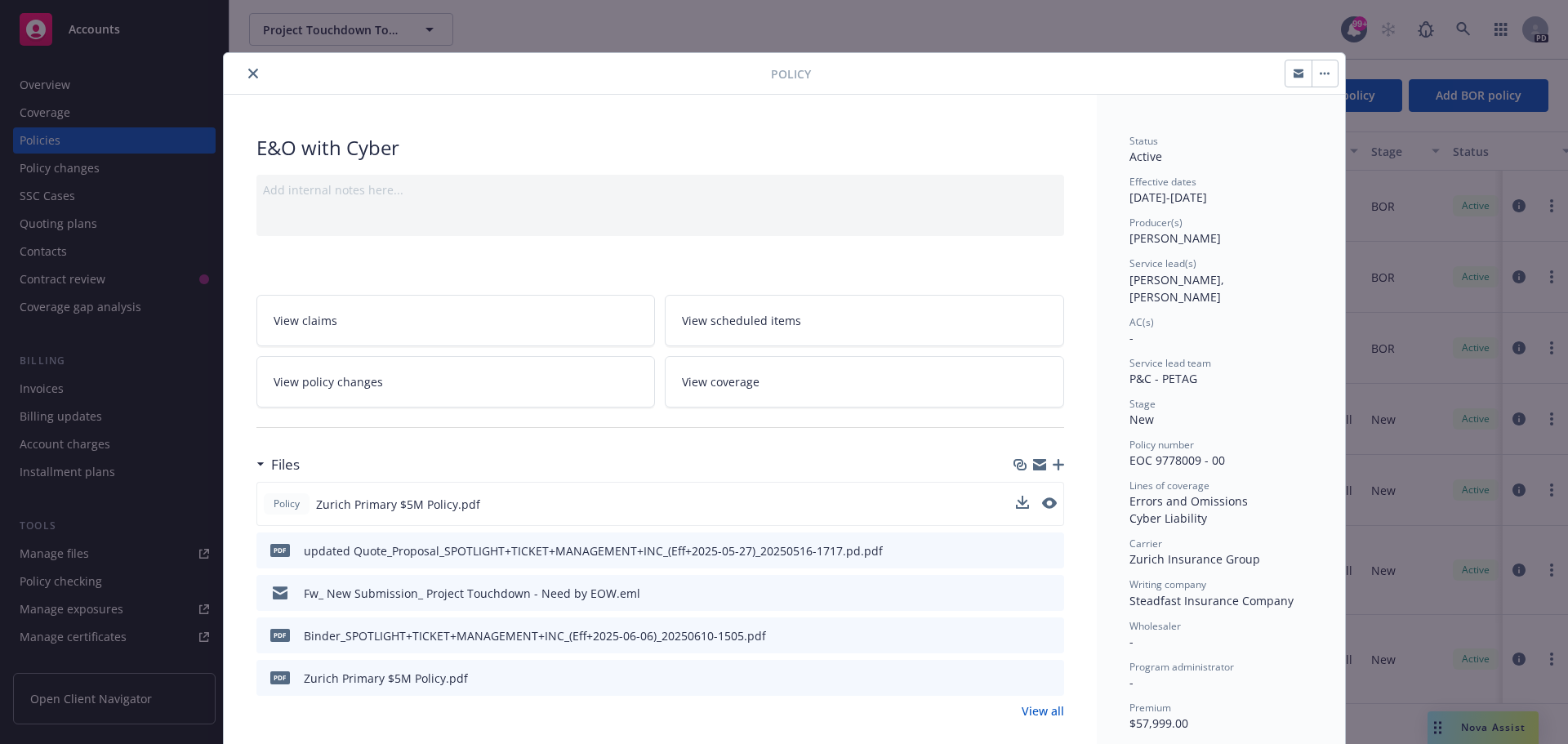
click at [254, 77] on button "close" at bounding box center [254, 74] width 20 height 20
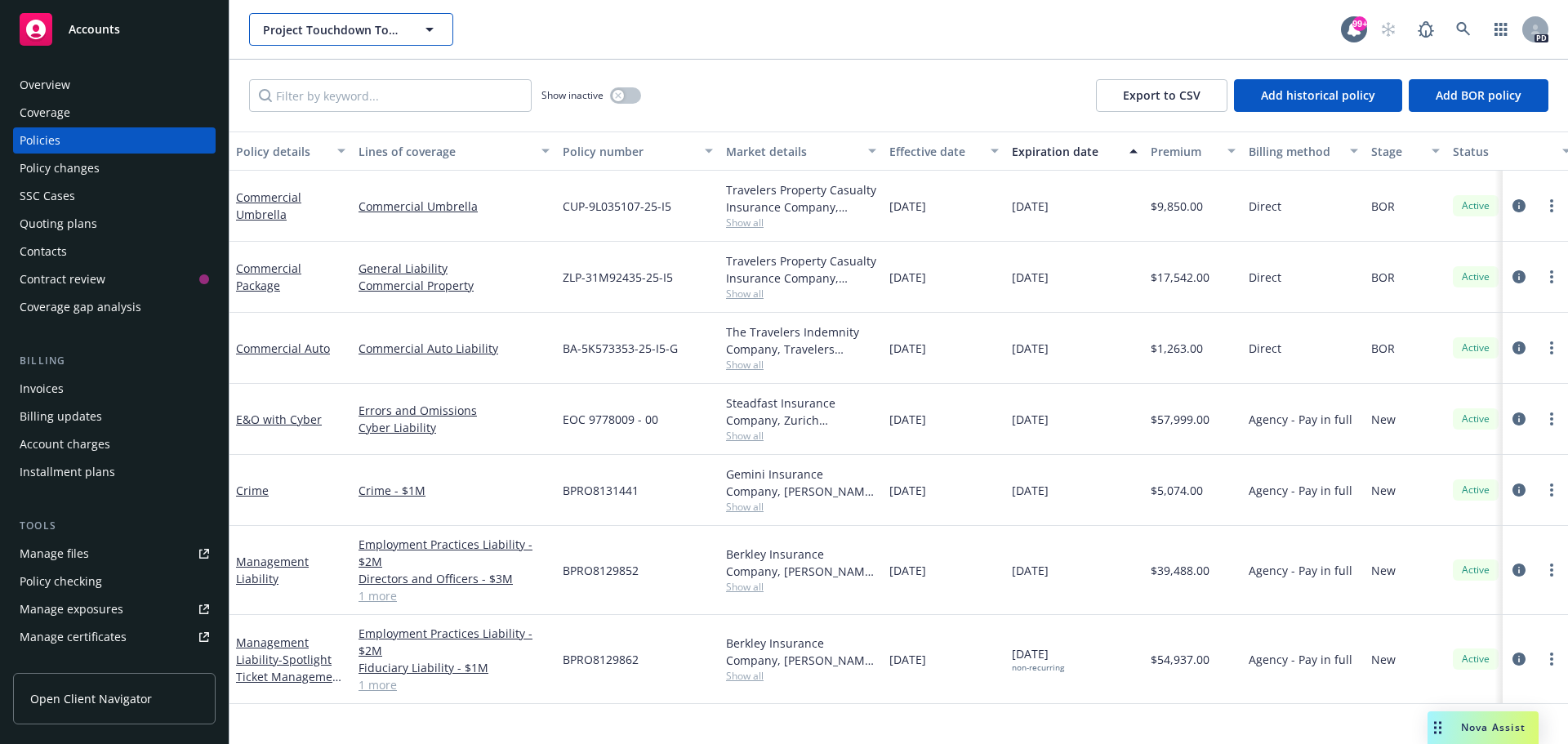
click at [431, 30] on icon "button" at bounding box center [430, 30] width 8 height 4
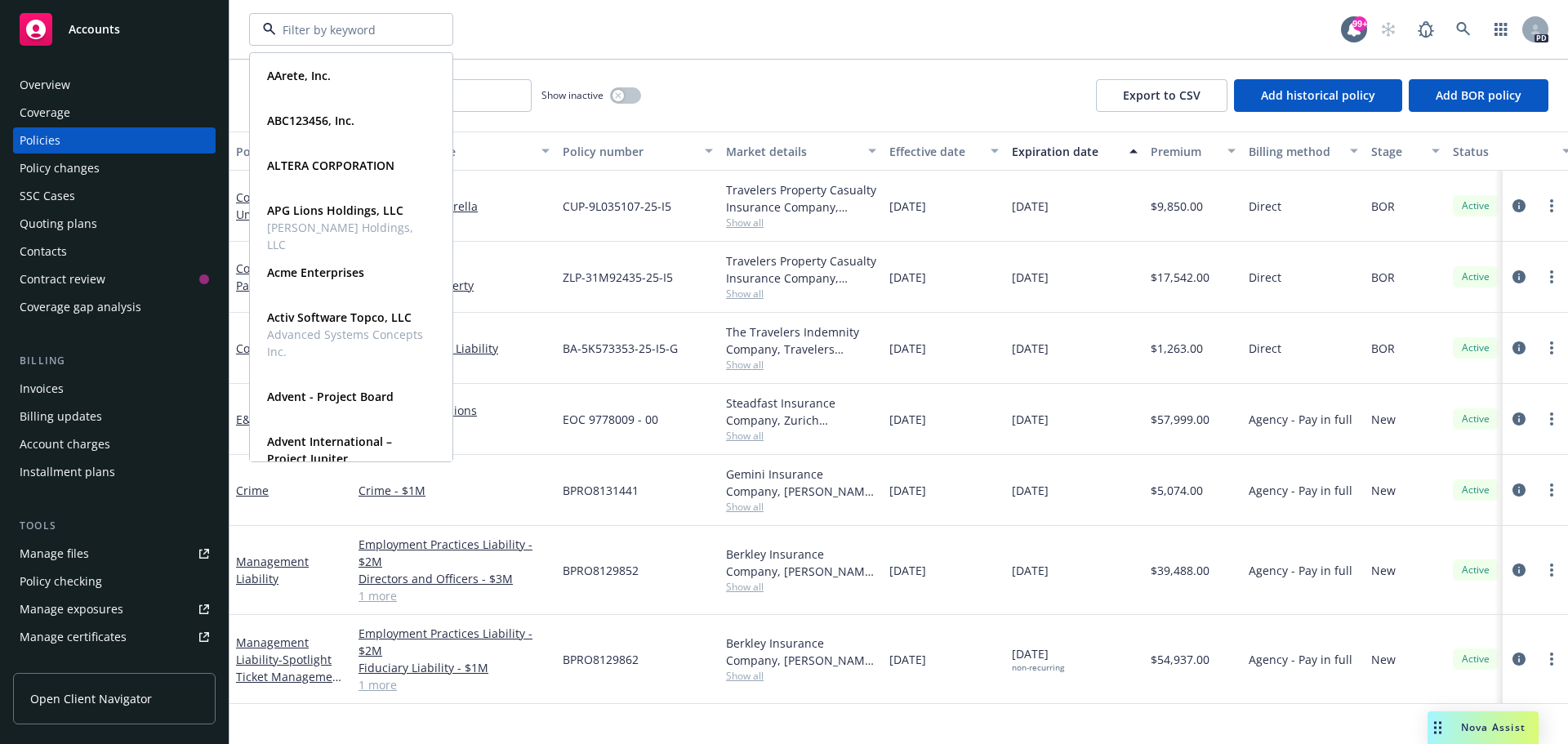
click at [577, 23] on div "AArete, Inc. Type Commercial ABC123456, Inc. Type Commercial ALTERA CORPORATION…" at bounding box center [795, 29] width 1092 height 33
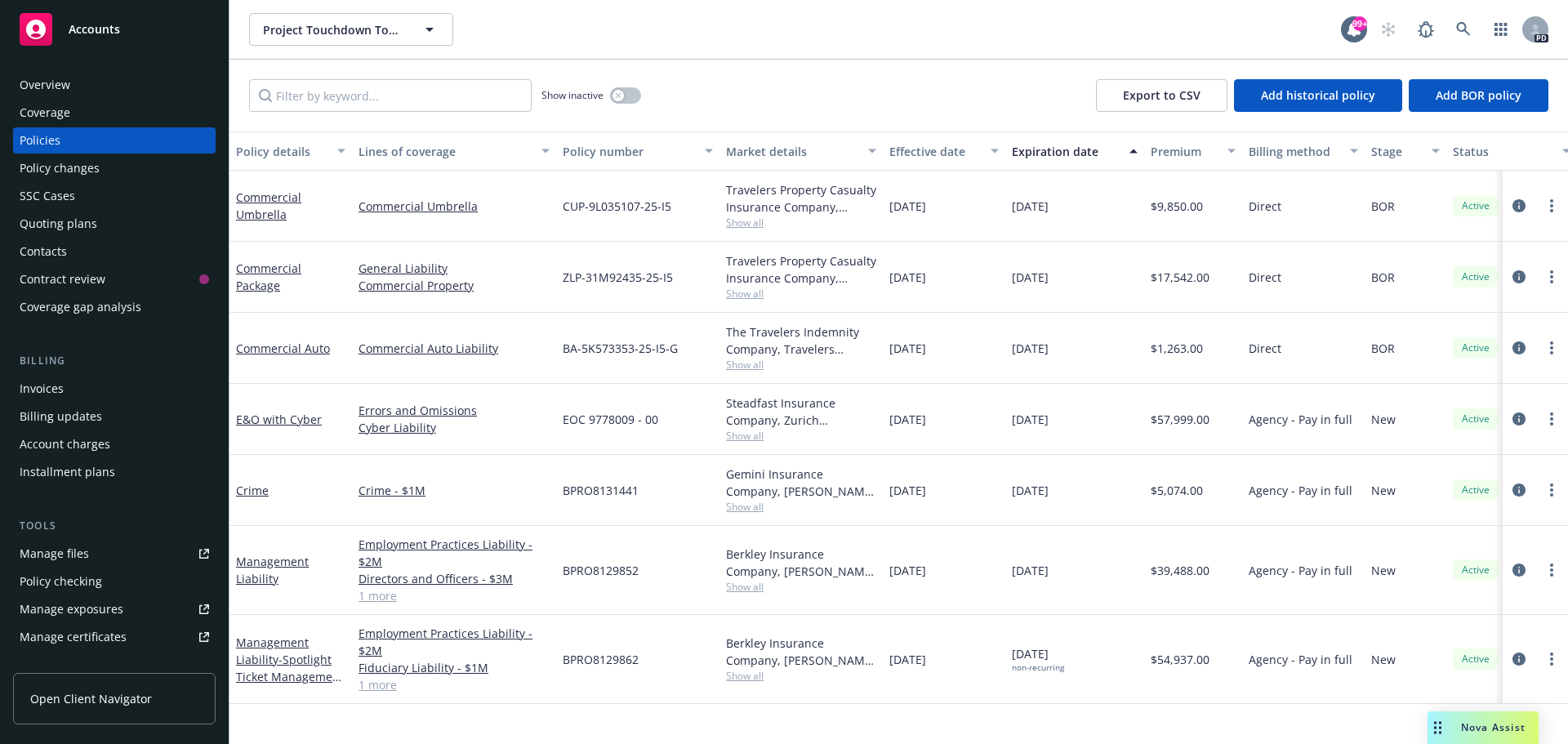
click at [73, 91] on div "Overview" at bounding box center [114, 85] width 190 height 26
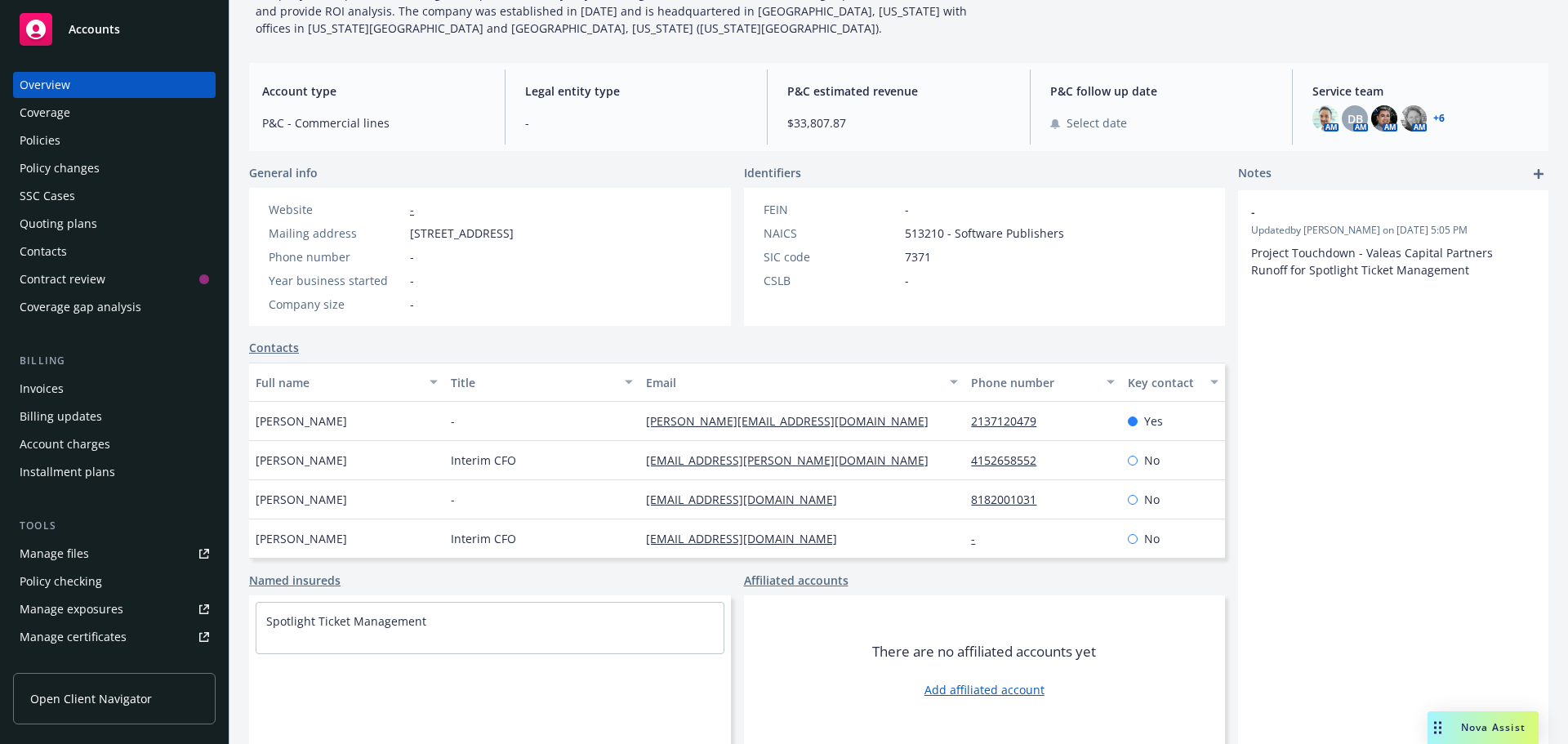
scroll to position [162, 0]
